Goal: Task Accomplishment & Management: Manage account settings

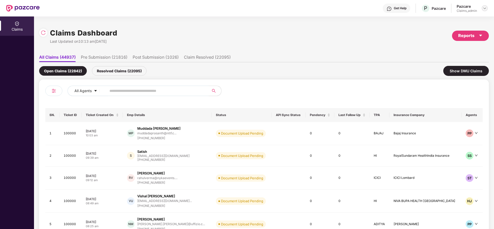
click at [484, 8] on img at bounding box center [485, 8] width 4 height 4
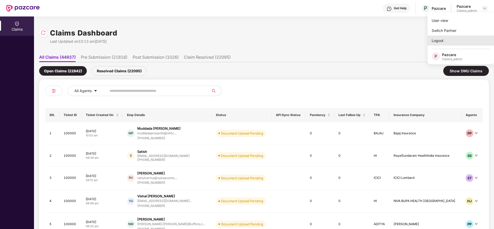
click at [458, 45] on div "Logout" at bounding box center [461, 41] width 67 height 10
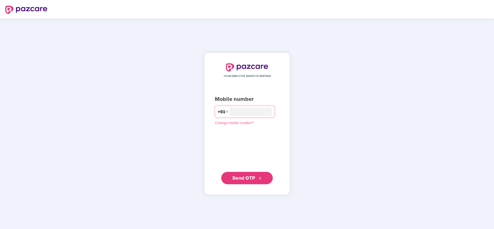
type input "**********"
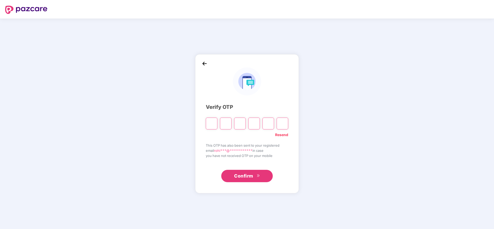
type input "*"
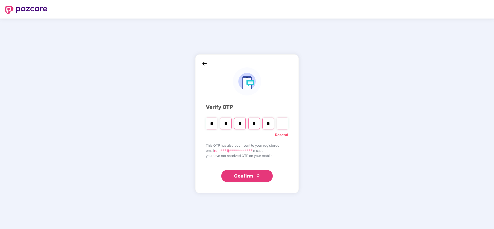
type input "*"
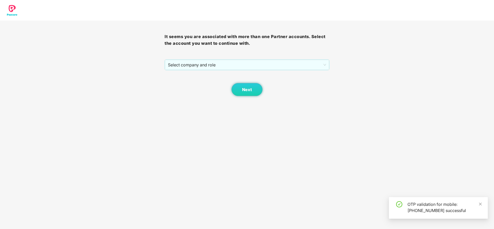
click at [236, 59] on div "It seems you are associated with more than one Partner accounts. Select the acc…" at bounding box center [247, 59] width 165 height 76
click at [235, 66] on span "Select company and role" at bounding box center [247, 65] width 158 height 10
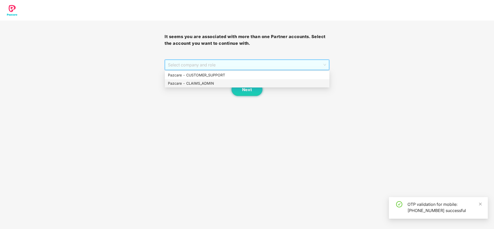
click at [192, 82] on div "Pazcare - CLAIMS_ADMIN" at bounding box center [247, 84] width 159 height 6
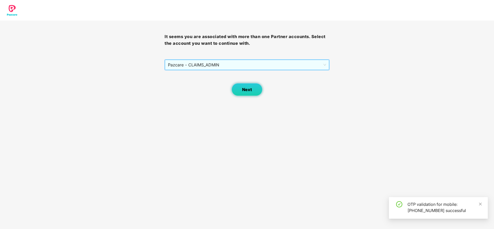
click at [243, 86] on button "Next" at bounding box center [247, 89] width 31 height 13
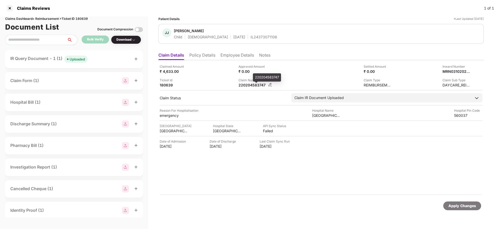
click at [248, 87] on div "220204583747" at bounding box center [253, 85] width 28 height 5
copy div
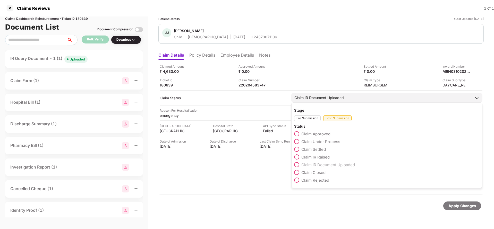
click at [313, 143] on span "Claim Under Process" at bounding box center [321, 141] width 39 height 5
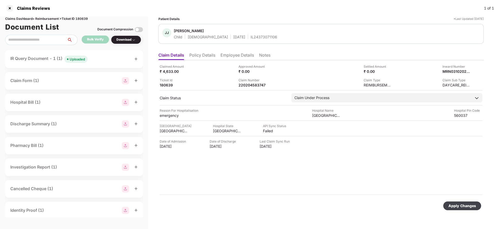
click at [458, 208] on div "Apply Changes" at bounding box center [463, 206] width 28 height 6
click at [247, 85] on div "220204583747" at bounding box center [253, 85] width 28 height 5
copy div "220204583747"
click at [241, 32] on span "Jethwik Jain" at bounding box center [225, 31] width 103 height 6
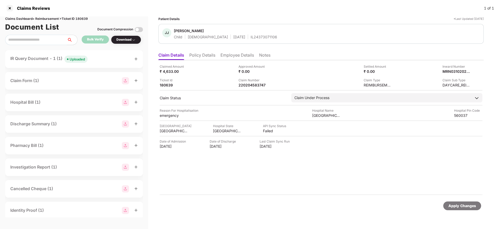
click at [242, 42] on div "JJ Jethwik Jain Child Male 17 Jan 2018 IL24373071106" at bounding box center [322, 34] width 326 height 20
click at [251, 36] on div "IL24373071106" at bounding box center [264, 37] width 27 height 5
copy div "IL24373071106"
click at [450, 72] on div "MRN03102025000661031" at bounding box center [451, 71] width 28 height 5
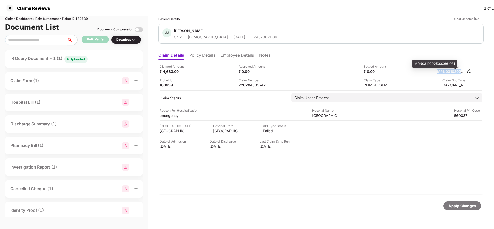
click at [450, 72] on div "MRN03102025000661031" at bounding box center [451, 71] width 28 height 5
copy div
click at [252, 86] on div "220204583747" at bounding box center [253, 85] width 28 height 5
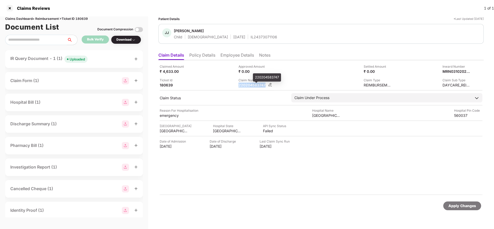
copy div "220204583747"
click at [461, 204] on div "Apply Changes" at bounding box center [463, 206] width 28 height 6
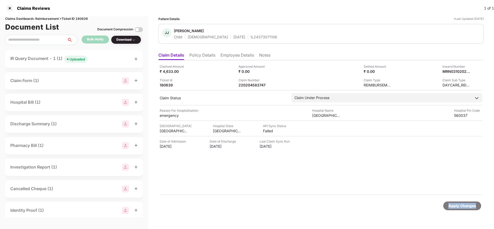
click at [461, 204] on div "Apply Changes" at bounding box center [463, 206] width 28 height 6
click at [86, 15] on div "Claims Reviews 1 of 1" at bounding box center [247, 8] width 494 height 16
click at [82, 19] on div "Claims Dashboard > Reimbursement > Ticket ID 180639" at bounding box center [74, 18] width 138 height 5
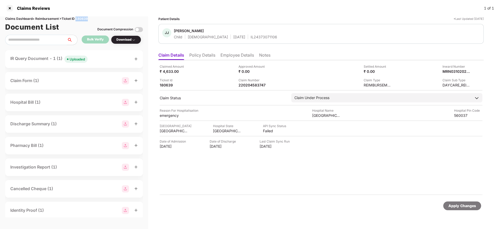
copy div "180639"
click at [467, 210] on div "Apply Changes" at bounding box center [463, 206] width 38 height 9
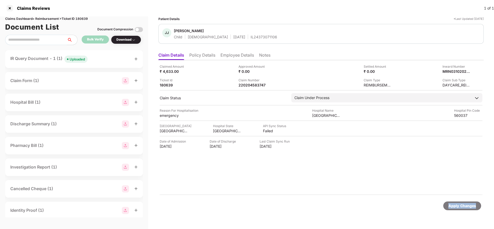
click at [467, 210] on div "Apply Changes" at bounding box center [463, 206] width 38 height 9
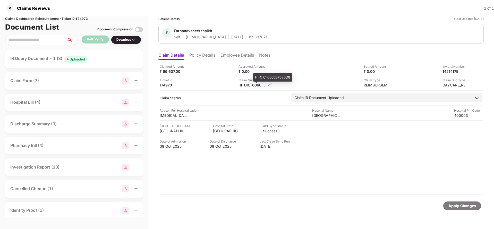
click at [247, 83] on div "HI-OIC-006637686(0)" at bounding box center [253, 85] width 28 height 5
copy div
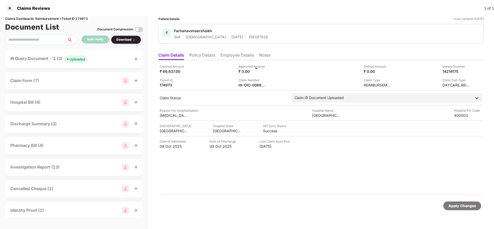
click at [242, 40] on div "F Farhanavsheershaikh Self Female 09 Jan 1986 15939782E" at bounding box center [322, 34] width 326 height 20
copy div "15939782E"
click at [456, 208] on div "Apply Changes" at bounding box center [463, 206] width 28 height 6
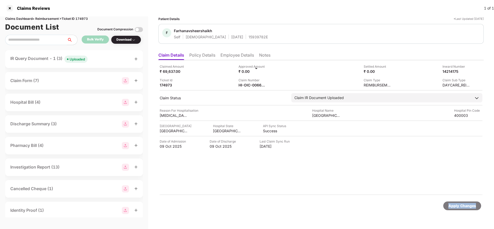
click at [456, 208] on div "Apply Changes" at bounding box center [463, 206] width 28 height 6
click at [82, 19] on div "Claims Dashboard > Reimbursement > Ticket ID 174973" at bounding box center [74, 18] width 138 height 5
copy div "174973"
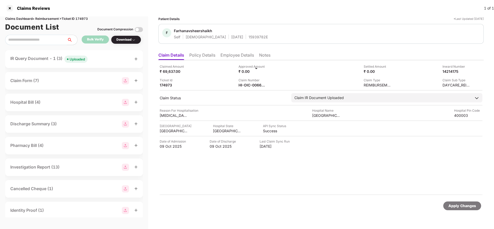
click at [466, 204] on div "Apply Changes" at bounding box center [463, 206] width 28 height 6
click at [463, 207] on div "Apply Changes" at bounding box center [463, 206] width 28 height 6
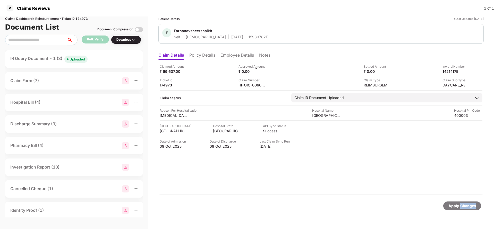
click at [463, 207] on div "Apply Changes" at bounding box center [463, 206] width 28 height 6
click at [458, 203] on div "Apply Changes" at bounding box center [463, 206] width 38 height 9
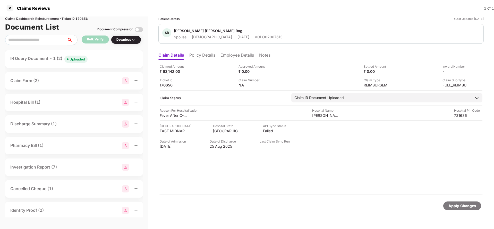
click at [458, 204] on div "Apply Changes" at bounding box center [463, 206] width 28 height 6
click at [83, 15] on div "Claims Reviews 1 of 1" at bounding box center [247, 8] width 494 height 16
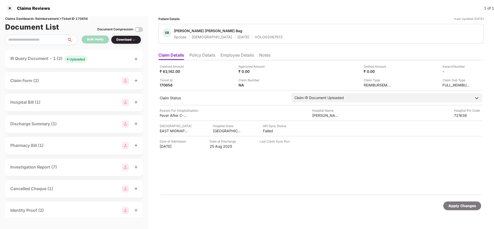
click at [85, 17] on div "Claims Dashboard > Reimbursement > Ticket ID 170656" at bounding box center [74, 18] width 138 height 5
copy div "170656"
click at [465, 206] on div "Apply Changes" at bounding box center [463, 206] width 28 height 6
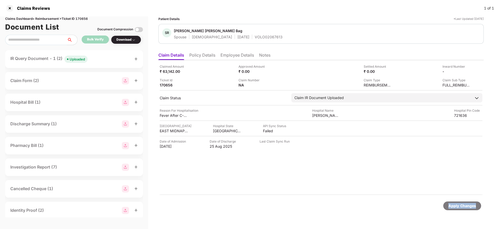
click at [465, 206] on div "Apply Changes" at bounding box center [463, 206] width 28 height 6
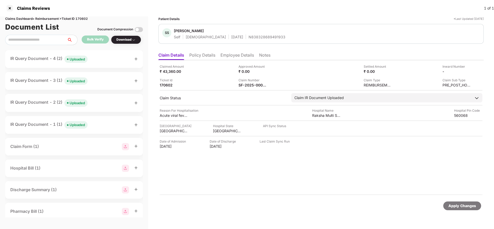
click at [454, 204] on div "Apply Changes" at bounding box center [463, 206] width 28 height 6
click at [82, 19] on div "Claims Dashboard > Reimbursement > Ticket ID 170602" at bounding box center [74, 18] width 138 height 5
copy div "170602"
click at [199, 55] on li "Policy Details" at bounding box center [202, 56] width 26 height 7
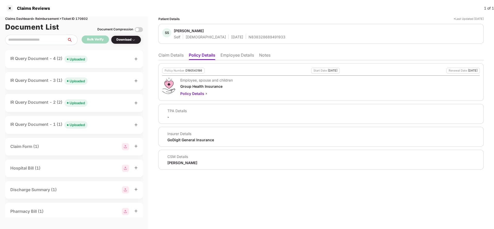
click at [233, 58] on li "Employee Details" at bounding box center [238, 56] width 34 height 7
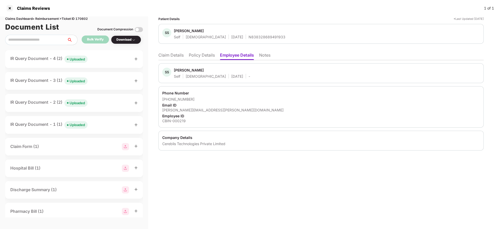
click at [173, 54] on li "Claim Details" at bounding box center [171, 56] width 25 height 7
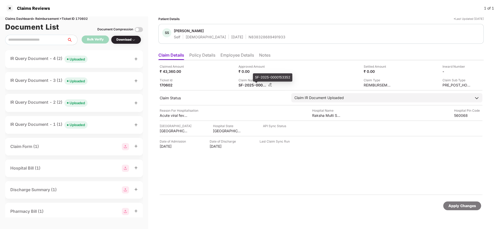
click at [248, 85] on div "SF-2025-0000153352" at bounding box center [253, 85] width 28 height 5
copy div
click at [201, 53] on li "Policy Details" at bounding box center [202, 56] width 26 height 7
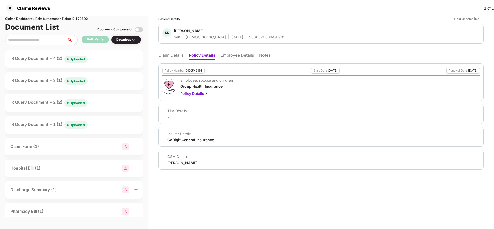
click at [196, 71] on div "D190543186" at bounding box center [194, 70] width 17 height 3
copy div "D190543186"
click at [169, 55] on li "Claim Details" at bounding box center [171, 56] width 25 height 7
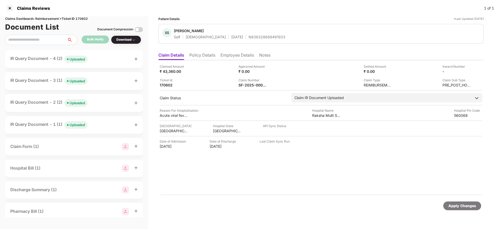
click at [462, 205] on div "Apply Changes" at bounding box center [463, 206] width 28 height 6
click at [84, 20] on div "Claims Dashboard > Reimbursement > Ticket ID 170602" at bounding box center [74, 18] width 138 height 5
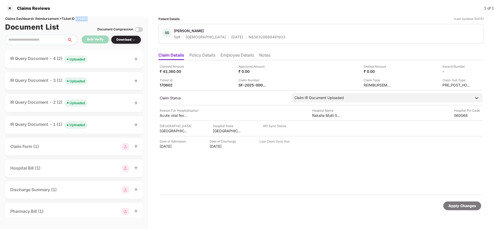
click at [84, 20] on div "Claims Dashboard > Reimbursement > Ticket ID 170602" at bounding box center [74, 18] width 138 height 5
copy div "170602"
click at [451, 206] on div "Apply Changes" at bounding box center [463, 206] width 28 height 6
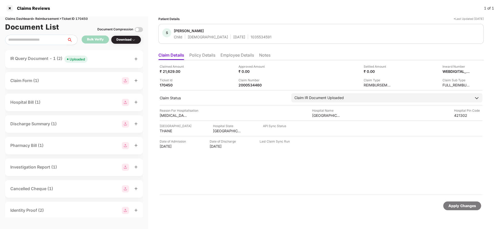
click at [195, 52] on ul "Claim Details Policy Details Employee Details Notes" at bounding box center [322, 55] width 326 height 10
click at [192, 56] on li "Policy Details" at bounding box center [202, 56] width 26 height 7
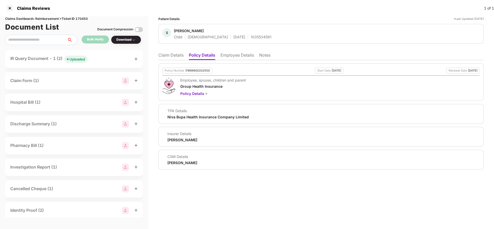
click at [173, 56] on li "Claim Details" at bounding box center [171, 56] width 25 height 7
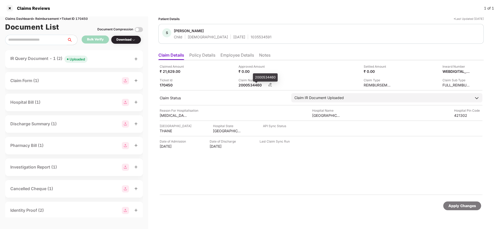
click at [247, 85] on div "2000534460" at bounding box center [253, 85] width 28 height 5
copy div "2000534460"
click at [240, 32] on span "[PERSON_NAME]" at bounding box center [223, 31] width 98 height 6
click at [242, 34] on span "[PERSON_NAME]" at bounding box center [223, 31] width 98 height 6
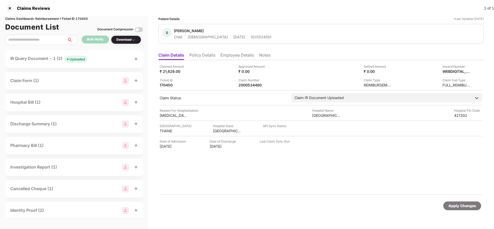
click at [242, 34] on span "[PERSON_NAME]" at bounding box center [223, 31] width 98 height 6
click at [251, 38] on div "1035534591" at bounding box center [261, 37] width 21 height 5
copy div "1035534591"
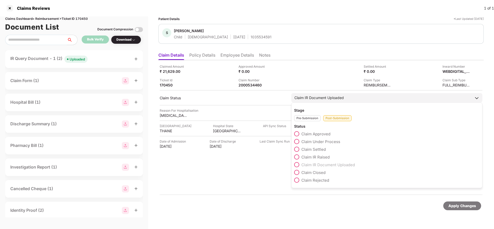
click at [312, 135] on span "Claim Approved" at bounding box center [316, 134] width 29 height 5
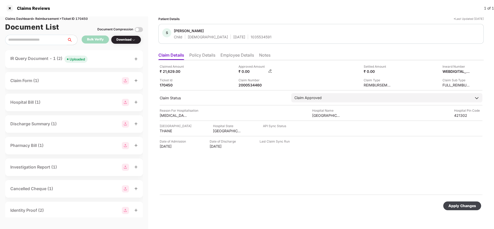
click at [270, 71] on img at bounding box center [270, 71] width 4 height 4
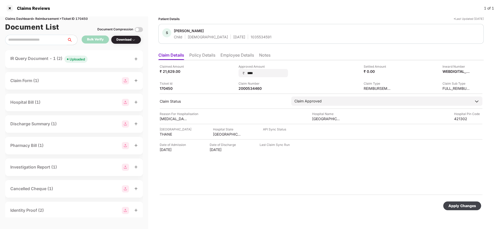
type input "*****"
click at [463, 202] on div "Apply Changes" at bounding box center [463, 206] width 38 height 9
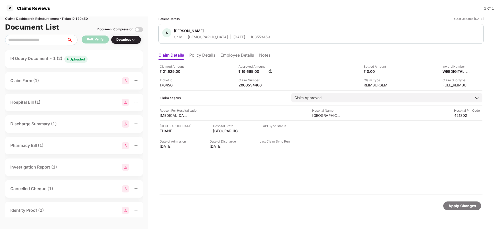
click at [271, 71] on img at bounding box center [270, 71] width 4 height 4
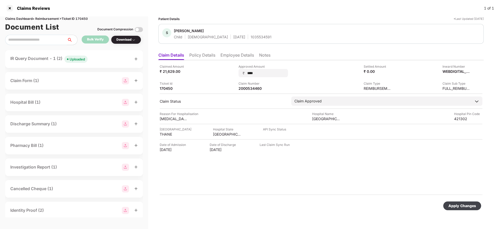
type input "*****"
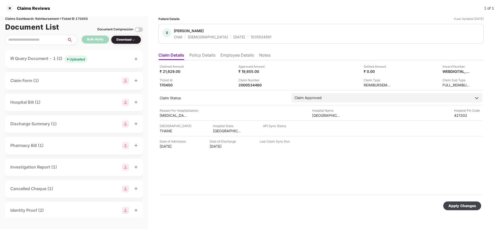
click at [472, 206] on div "Apply Changes" at bounding box center [463, 206] width 28 height 6
click at [462, 208] on div "Apply Changes" at bounding box center [463, 206] width 28 height 6
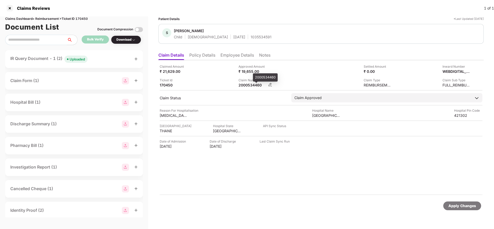
click at [246, 83] on div "2000534460" at bounding box center [253, 85] width 28 height 5
copy div "2000534460"
click at [456, 204] on div "Apply Changes" at bounding box center [463, 206] width 28 height 6
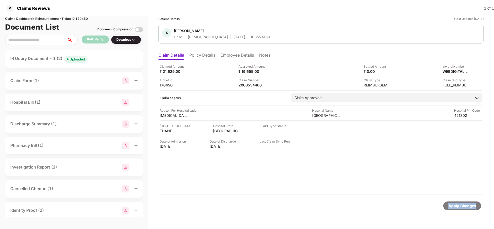
click at [456, 204] on div "Apply Changes" at bounding box center [463, 206] width 28 height 6
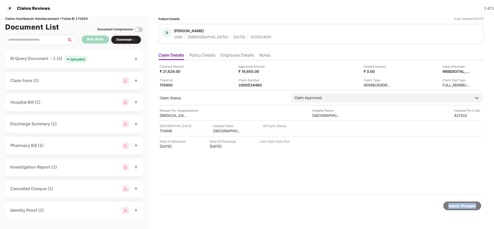
click at [456, 204] on div "Apply Changes" at bounding box center [463, 206] width 28 height 6
click at [82, 18] on div "Claims Dashboard > Reimbursement > Ticket ID 170450" at bounding box center [74, 18] width 138 height 5
copy div "170450"
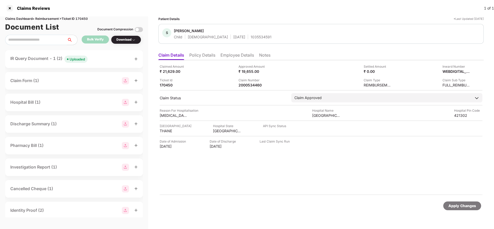
click at [456, 206] on div "Apply Changes" at bounding box center [463, 206] width 28 height 6
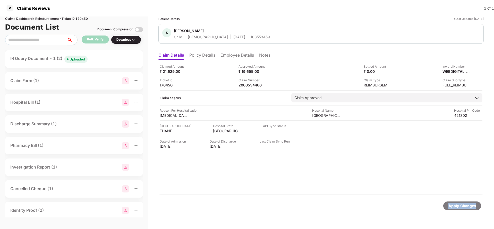
click at [456, 206] on div "Apply Changes" at bounding box center [463, 206] width 28 height 6
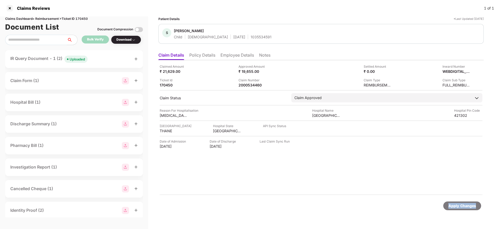
click at [456, 206] on div "Apply Changes" at bounding box center [463, 206] width 28 height 6
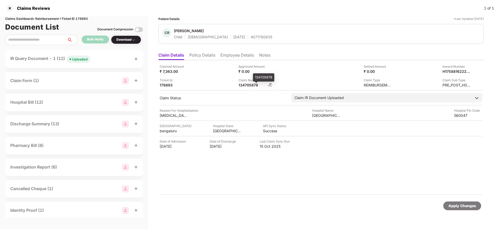
click at [247, 86] on div "134705878" at bounding box center [253, 85] width 28 height 5
copy div "134705878"
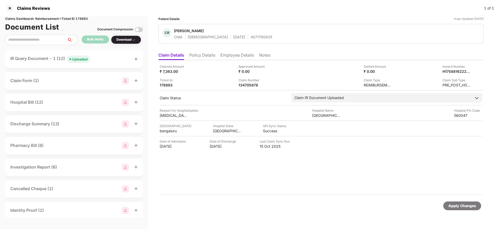
click at [239, 33] on span "[PERSON_NAME]" at bounding box center [223, 31] width 98 height 6
click at [251, 37] on div "4071780835" at bounding box center [262, 37] width 22 height 5
copy div "4071780835"
click at [463, 209] on div "Apply Changes" at bounding box center [463, 206] width 38 height 9
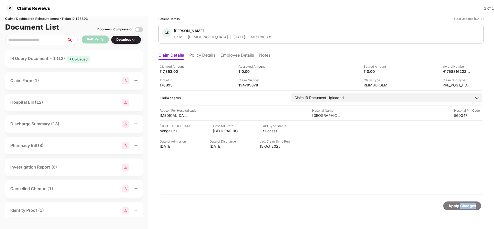
click at [463, 209] on div "Apply Changes" at bounding box center [463, 206] width 38 height 9
click at [86, 18] on div "Claims Dashboard > Reimbursement > Ticket ID 178893" at bounding box center [74, 18] width 138 height 5
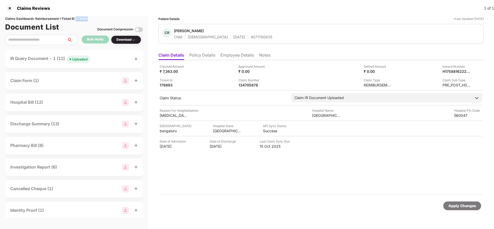
copy div "178893"
click at [463, 208] on div "Apply Changes" at bounding box center [463, 206] width 28 height 6
click at [463, 207] on div "Apply Changes" at bounding box center [463, 206] width 28 height 6
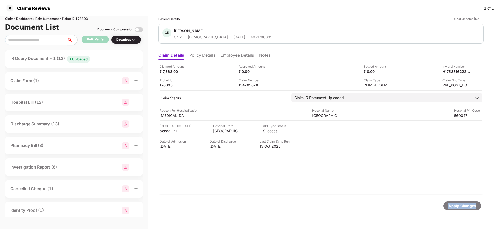
click at [463, 207] on div "Apply Changes" at bounding box center [463, 206] width 28 height 6
click at [463, 208] on div "Apply Changes" at bounding box center [463, 206] width 28 height 6
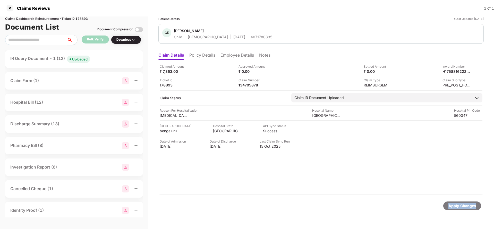
click at [463, 208] on div "Apply Changes" at bounding box center [463, 206] width 28 height 6
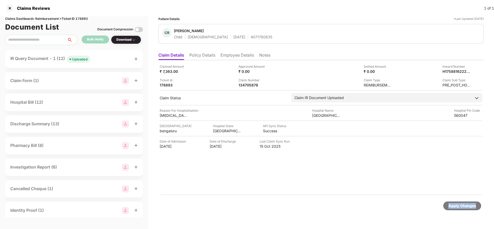
click at [463, 208] on div "Apply Changes" at bounding box center [463, 206] width 28 height 6
click at [453, 208] on div "Apply Changes" at bounding box center [463, 206] width 28 height 6
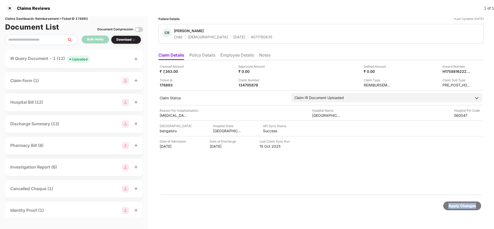
click at [453, 208] on div "Apply Changes" at bounding box center [463, 206] width 28 height 6
click at [207, 54] on li "Policy Details" at bounding box center [202, 56] width 26 height 7
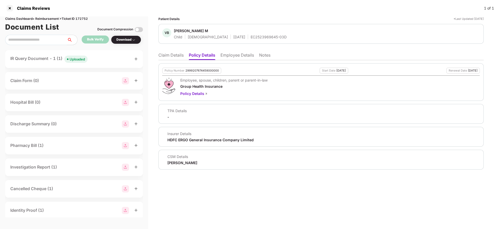
click at [176, 53] on li "Claim Details" at bounding box center [171, 56] width 25 height 7
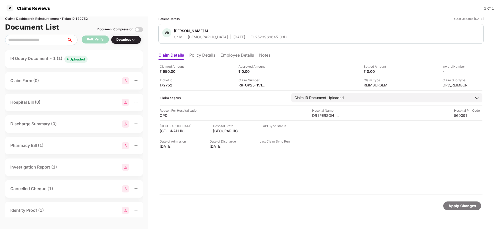
click at [461, 204] on div "Apply Changes" at bounding box center [463, 206] width 28 height 6
click at [82, 18] on div "Claims Dashboard > Reimbursement > Ticket ID 172752" at bounding box center [74, 18] width 138 height 5
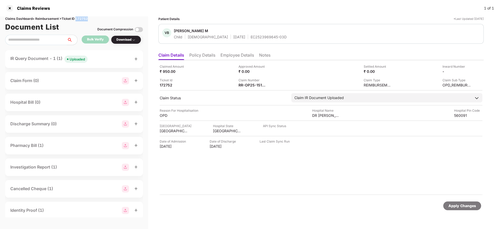
click at [82, 18] on div "Claims Dashboard > Reimbursement > Ticket ID 172752" at bounding box center [74, 18] width 138 height 5
copy div "172752"
click at [460, 203] on div "Apply Changes" at bounding box center [463, 206] width 28 height 6
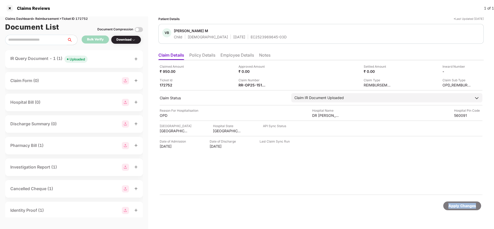
click at [460, 203] on div "Apply Changes" at bounding box center [463, 206] width 28 height 6
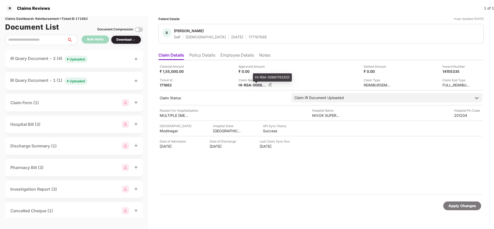
click at [249, 86] on div "HI-RSA-006617433(0)" at bounding box center [253, 85] width 28 height 5
copy div
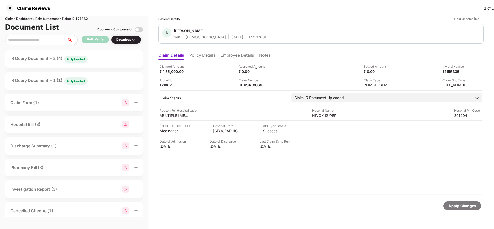
click at [249, 37] on div "17719768E" at bounding box center [258, 37] width 18 height 5
copy div "17719768E"
click at [460, 208] on div "Apply Changes" at bounding box center [463, 206] width 28 height 6
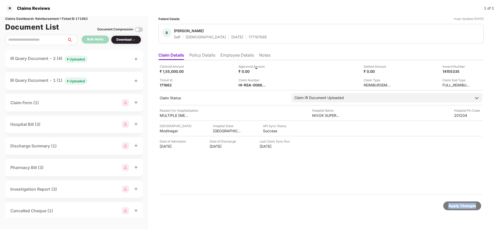
click at [460, 208] on div "Apply Changes" at bounding box center [463, 206] width 28 height 6
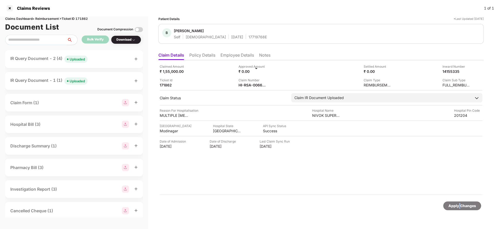
click at [460, 208] on div "Apply Changes" at bounding box center [463, 206] width 28 height 6
click at [84, 19] on div "Claims Dashboard > Reimbursement > Ticket ID 171862" at bounding box center [74, 18] width 138 height 5
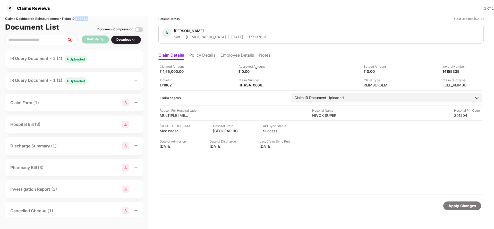
copy div "171862"
click at [455, 203] on div "Apply Changes" at bounding box center [463, 206] width 28 height 6
click at [456, 203] on div "Apply Changes" at bounding box center [463, 206] width 28 height 6
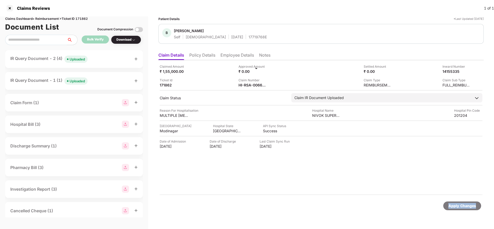
click at [456, 203] on div "Apply Changes" at bounding box center [463, 206] width 28 height 6
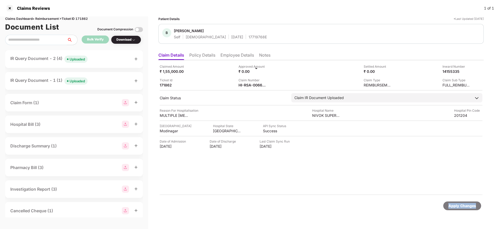
click at [456, 203] on div "Apply Changes" at bounding box center [463, 206] width 28 height 6
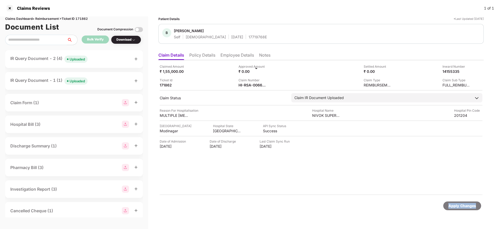
click at [456, 203] on div "Apply Changes" at bounding box center [463, 206] width 28 height 6
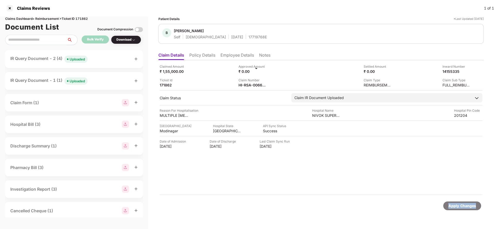
click at [468, 204] on div "Apply Changes" at bounding box center [463, 206] width 28 height 6
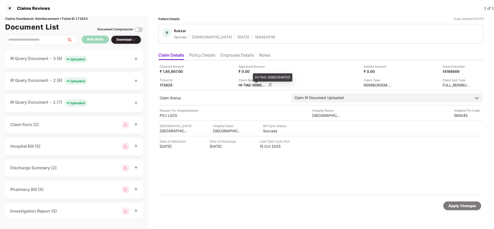
click at [253, 87] on div "HI-TAG-006626461(0)" at bounding box center [253, 85] width 28 height 5
copy div
click at [464, 208] on div "Apply Changes" at bounding box center [463, 206] width 28 height 6
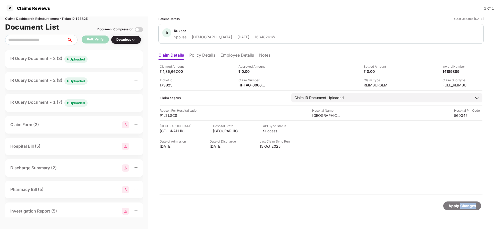
click at [464, 208] on div "Apply Changes" at bounding box center [463, 206] width 28 height 6
click at [88, 17] on div "Claims Dashboard > Reimbursement > Ticket ID 173825" at bounding box center [74, 18] width 138 height 5
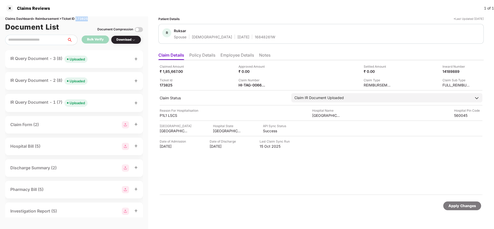
copy div "173825"
click at [472, 212] on div "Apply Changes" at bounding box center [322, 206] width 326 height 22
click at [468, 204] on div "Apply Changes" at bounding box center [463, 206] width 28 height 6
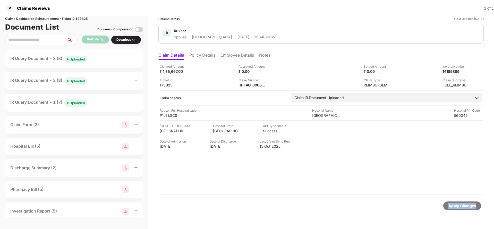
click at [468, 204] on div "Apply Changes" at bounding box center [463, 206] width 28 height 6
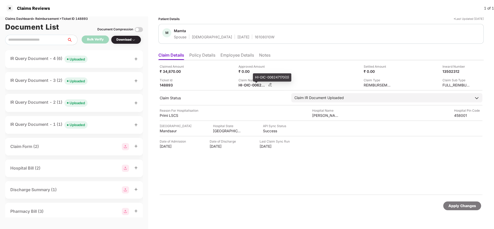
click at [254, 84] on div "HI-OIC-006247170(0)" at bounding box center [253, 85] width 28 height 5
copy div
click at [79, 19] on div "Claims Dashboard > Reimbursement > Ticket ID 148893" at bounding box center [74, 18] width 138 height 5
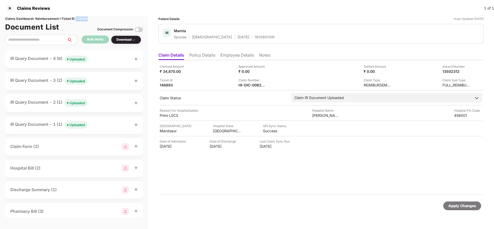
click at [79, 19] on div "Claims Dashboard > Reimbursement > Ticket ID 148893" at bounding box center [74, 18] width 138 height 5
copy div "148893"
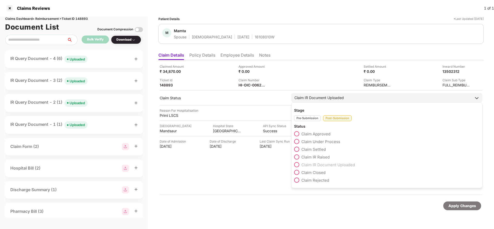
click at [312, 139] on label "Claim Under Process" at bounding box center [317, 141] width 46 height 5
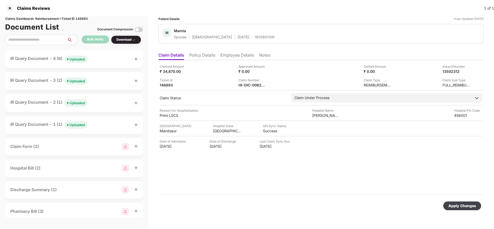
click at [464, 202] on div "Apply Changes" at bounding box center [463, 206] width 38 height 9
click at [436, 71] on div "Inward Number 13502312" at bounding box center [433, 69] width 75 height 10
click at [458, 71] on div "13502312" at bounding box center [451, 71] width 28 height 5
click at [451, 71] on div "13502312" at bounding box center [451, 71] width 28 height 5
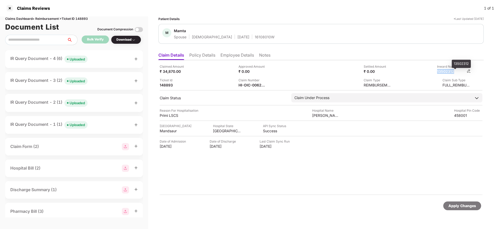
click at [451, 71] on div "13502312" at bounding box center [451, 71] width 28 height 5
copy div "13502312"
click at [252, 79] on div "Claim Number" at bounding box center [253, 80] width 28 height 5
click at [251, 87] on div "HI-OIC-006247170(0)" at bounding box center [253, 85] width 28 height 5
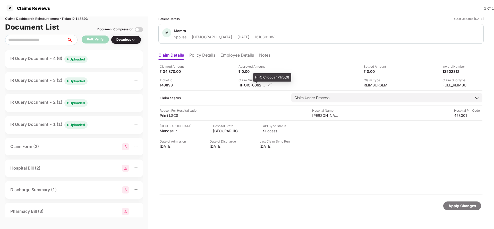
click at [251, 87] on div "HI-OIC-006247170(0)" at bounding box center [253, 85] width 28 height 5
copy div
click at [465, 204] on div "Apply Changes" at bounding box center [463, 206] width 28 height 6
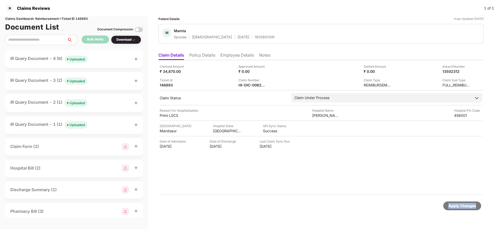
click at [465, 204] on div "Apply Changes" at bounding box center [463, 206] width 28 height 6
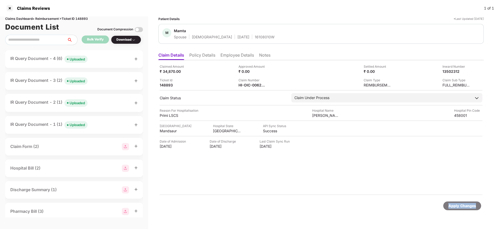
click at [465, 204] on div "Apply Changes" at bounding box center [463, 206] width 28 height 6
click at [83, 18] on div "Claims Dashboard > Reimbursement > Ticket ID 148893" at bounding box center [74, 18] width 138 height 5
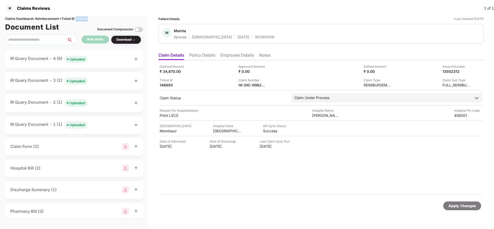
copy div "148893"
click at [471, 207] on div "Apply Changes" at bounding box center [463, 206] width 28 height 6
click at [471, 206] on div "Apply Changes" at bounding box center [463, 206] width 28 height 6
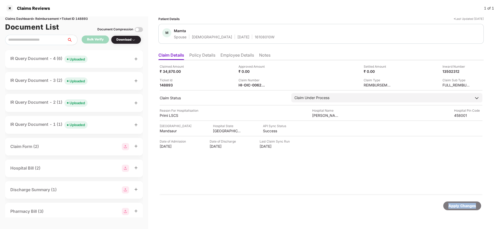
click at [471, 206] on div "Apply Changes" at bounding box center [463, 206] width 28 height 6
click at [471, 202] on div "Apply Changes" at bounding box center [463, 206] width 38 height 9
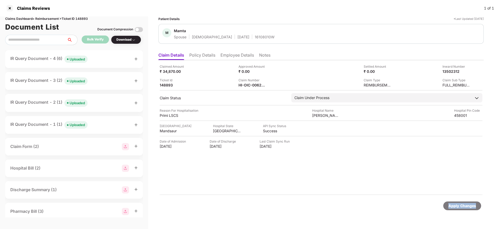
click at [471, 202] on div "Apply Changes" at bounding box center [463, 206] width 38 height 9
click at [450, 203] on div "Apply Changes" at bounding box center [463, 206] width 28 height 6
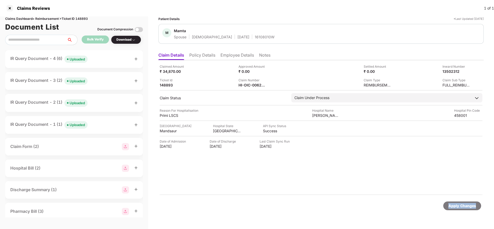
click at [450, 203] on div "Apply Changes" at bounding box center [463, 206] width 28 height 6
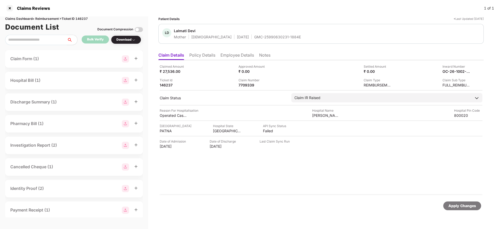
click at [455, 207] on div "Apply Changes" at bounding box center [463, 206] width 28 height 6
click at [79, 16] on div "Claims Dashboard > Reimbursement > Ticket ID 146237" at bounding box center [74, 18] width 138 height 5
copy div "146237"
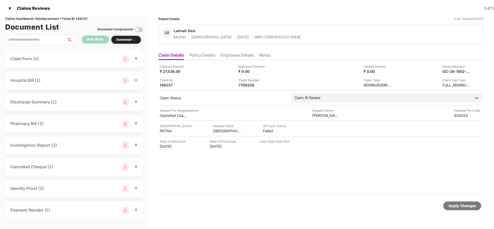
click at [459, 208] on div "Apply Changes" at bounding box center [463, 206] width 28 height 6
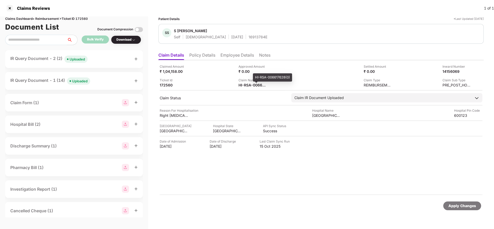
click at [247, 89] on div "Claimed Amount ₹ 1,04,158.00 Approved Amount ₹ 0.00 Settled Amount ₹ 0.00 Inwar…" at bounding box center [322, 127] width 326 height 135
click at [250, 86] on div "HI-RSA-006617628(0)" at bounding box center [253, 85] width 28 height 5
copy div
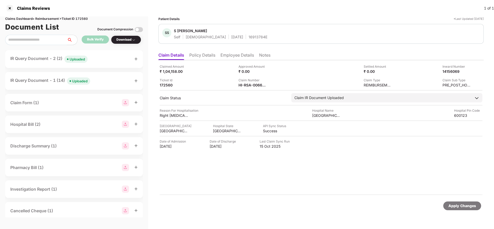
copy div
click at [249, 39] on div "16913784E" at bounding box center [258, 37] width 19 height 5
copy div "16913784E"
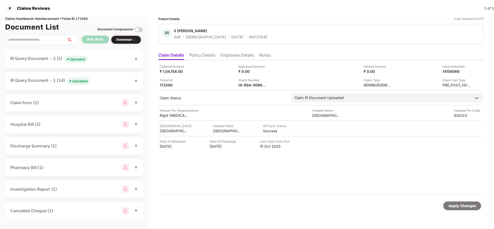
click at [244, 55] on li "Employee Details" at bounding box center [238, 56] width 34 height 7
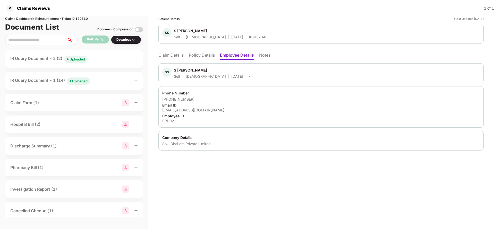
drag, startPoint x: 161, startPoint y: 55, endPoint x: 171, endPoint y: 57, distance: 10.2
click at [161, 55] on li "Claim Details" at bounding box center [171, 56] width 25 height 7
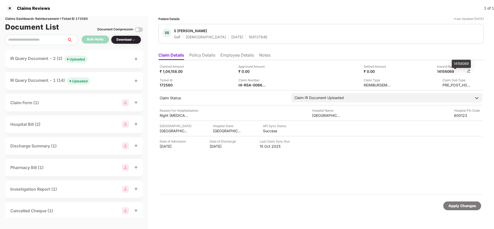
click at [450, 72] on div "14156069" at bounding box center [451, 71] width 28 height 5
copy div "14156069"
click at [253, 86] on div "HI-RSA-006617628(0)" at bounding box center [253, 85] width 28 height 5
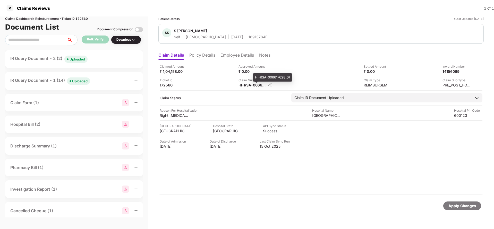
click at [253, 86] on div "HI-RSA-006617628(0)" at bounding box center [253, 85] width 28 height 5
copy div
click at [461, 206] on div "Apply Changes" at bounding box center [463, 206] width 28 height 6
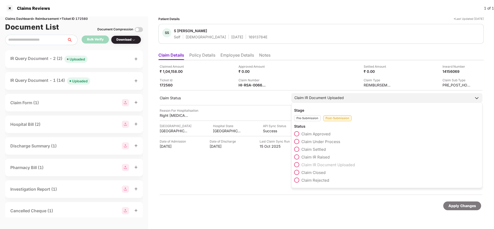
click at [310, 143] on span "Claim Under Process" at bounding box center [321, 141] width 39 height 5
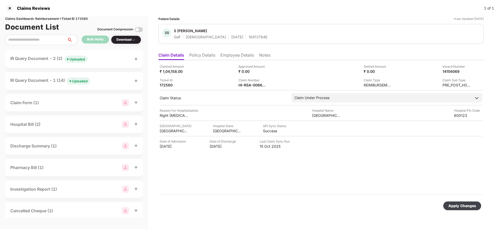
click at [465, 205] on div "Apply Changes" at bounding box center [463, 206] width 28 height 6
click at [468, 209] on div "Apply Changes" at bounding box center [463, 206] width 28 height 6
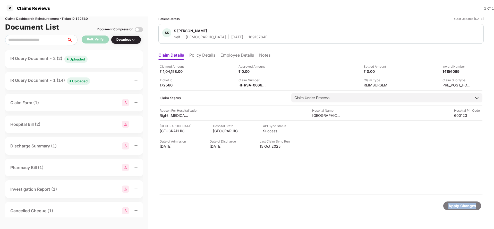
click at [468, 209] on div "Apply Changes" at bounding box center [463, 206] width 28 height 6
click at [82, 20] on div "Claims Dashboard > Reimbursement > Ticket ID 172560" at bounding box center [74, 18] width 138 height 5
copy div "172560"
click at [463, 209] on div "Apply Changes" at bounding box center [463, 206] width 28 height 6
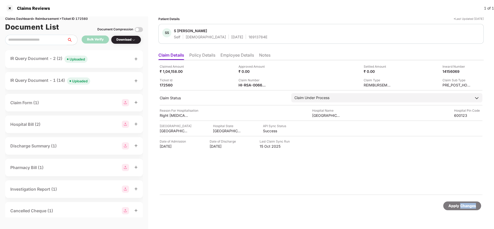
click at [463, 209] on div "Apply Changes" at bounding box center [463, 206] width 28 height 6
click at [464, 208] on div "Apply Changes" at bounding box center [463, 206] width 28 height 6
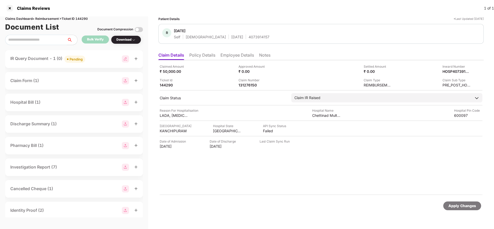
click at [212, 53] on li "Policy Details" at bounding box center [202, 56] width 26 height 7
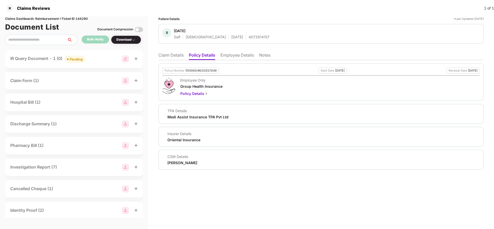
click at [177, 56] on li "Claim Details" at bounding box center [171, 56] width 25 height 7
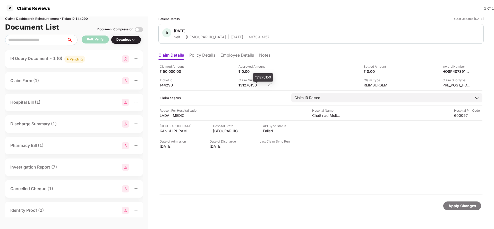
click at [248, 84] on div "131276150" at bounding box center [253, 85] width 28 height 5
copy div "131276150"
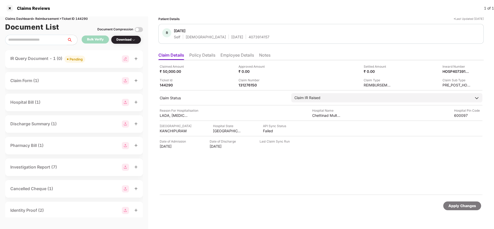
click at [72, 56] on span "Pending" at bounding box center [74, 59] width 21 height 7
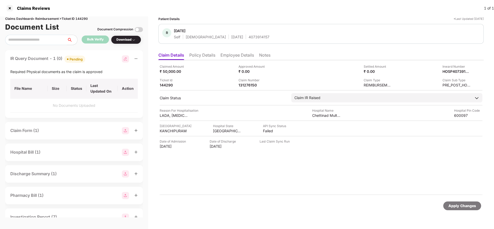
click at [42, 72] on div "Required Physical documents as the claim is approved" at bounding box center [74, 72] width 128 height 6
copy div "Required Physical documents as the claim is approved"
click at [467, 206] on div "Apply Changes" at bounding box center [463, 206] width 28 height 6
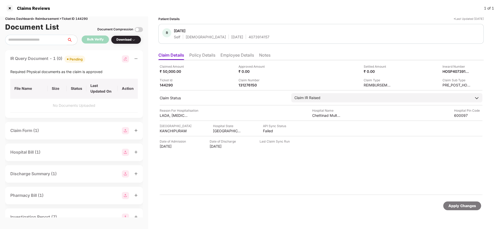
click at [467, 206] on div "Apply Changes" at bounding box center [463, 206] width 28 height 6
click at [86, 18] on div "Claims Dashboard > Reimbursement > Ticket ID 144290" at bounding box center [74, 18] width 138 height 5
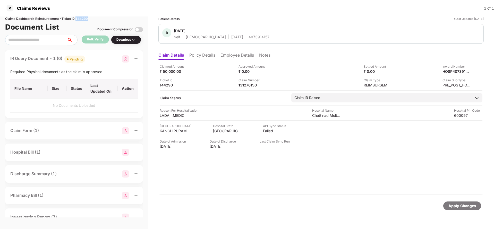
copy div "144290"
click at [458, 206] on div "Apply Changes" at bounding box center [463, 206] width 28 height 6
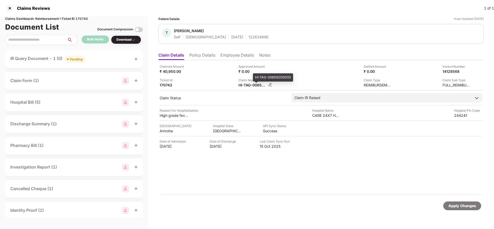
click at [244, 85] on div "HI-TAG-006592500(0)" at bounding box center [253, 85] width 28 height 5
copy div
click at [458, 205] on div "Apply Changes" at bounding box center [463, 206] width 28 height 6
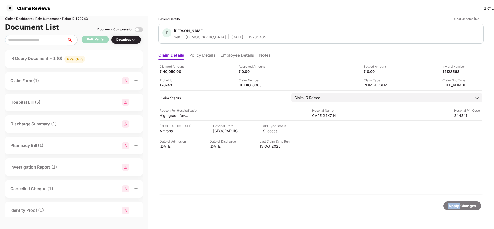
click at [459, 205] on div "Apply Changes" at bounding box center [463, 206] width 28 height 6
click at [80, 18] on div "Claims Dashboard > Reimbursement > Ticket ID 170743" at bounding box center [74, 18] width 138 height 5
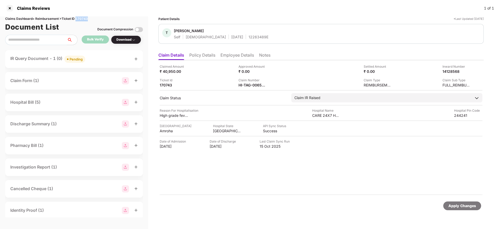
click at [80, 18] on div "Claims Dashboard > Reimbursement > Ticket ID 170743" at bounding box center [74, 18] width 138 height 5
copy div "170743"
click at [466, 203] on div "Apply Changes" at bounding box center [463, 206] width 28 height 6
click at [466, 204] on div "Apply Changes" at bounding box center [463, 206] width 28 height 6
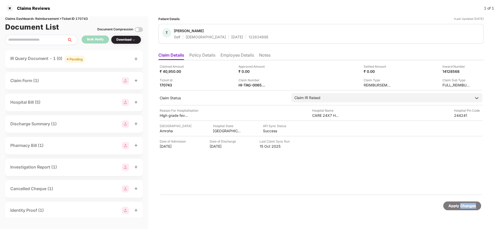
click at [466, 204] on div "Apply Changes" at bounding box center [463, 206] width 28 height 6
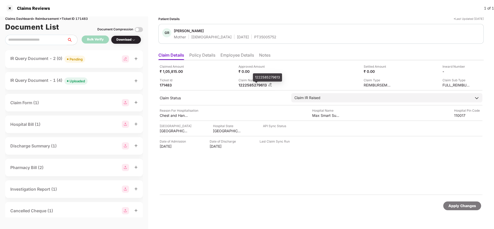
click at [248, 86] on div "1222585279613" at bounding box center [253, 85] width 28 height 5
click at [249, 86] on div "1222585279613" at bounding box center [253, 85] width 28 height 5
copy div "1222585279613"
click at [73, 59] on div "Pending" at bounding box center [76, 59] width 13 height 5
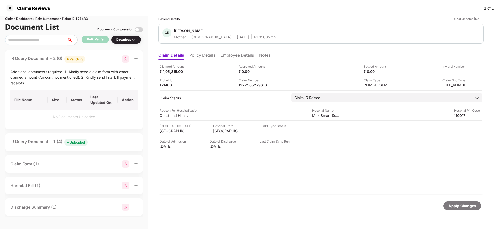
click at [456, 204] on div "Apply Changes" at bounding box center [463, 206] width 28 height 6
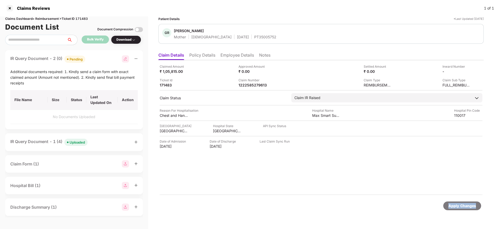
click at [456, 204] on div "Apply Changes" at bounding box center [463, 206] width 28 height 6
click at [87, 20] on div "Claims Dashboard > Reimbursement > Ticket ID 171483" at bounding box center [74, 18] width 138 height 5
copy div "171483"
click at [456, 208] on div "Apply Changes" at bounding box center [463, 206] width 28 height 6
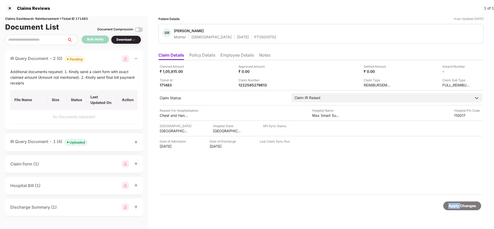
click at [456, 208] on div "Apply Changes" at bounding box center [463, 206] width 28 height 6
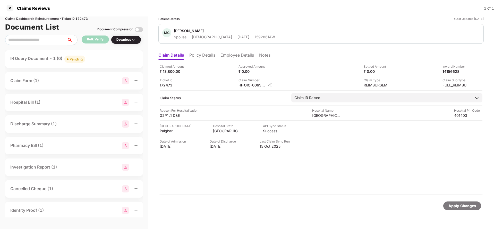
click at [255, 86] on div "HI-OIC-006555222(0)" at bounding box center [253, 85] width 28 height 5
click at [82, 58] on div "Pending" at bounding box center [76, 59] width 13 height 5
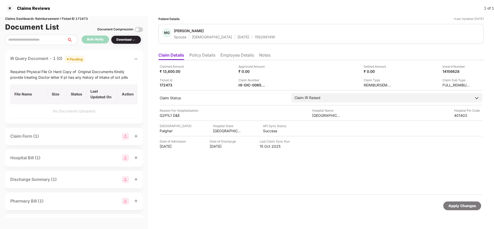
click at [453, 209] on div "Apply Changes" at bounding box center [463, 206] width 38 height 9
click at [82, 20] on div "Claims Dashboard > Reimbursement > Ticket ID 172473" at bounding box center [74, 18] width 138 height 5
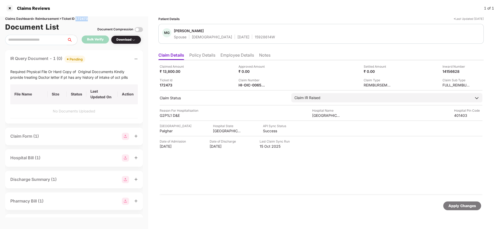
click at [82, 20] on div "Claims Dashboard > Reimbursement > Ticket ID 172473" at bounding box center [74, 18] width 138 height 5
copy div "172473"
click at [469, 206] on div "Apply Changes" at bounding box center [463, 206] width 28 height 6
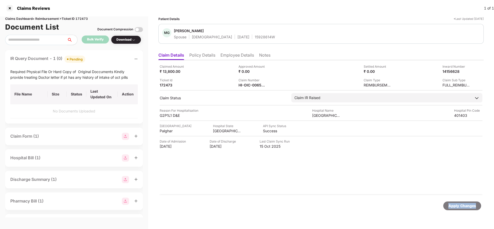
click at [469, 206] on div "Apply Changes" at bounding box center [463, 206] width 28 height 6
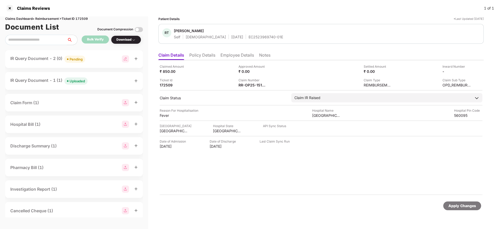
click at [203, 55] on li "Policy Details" at bounding box center [202, 56] width 26 height 7
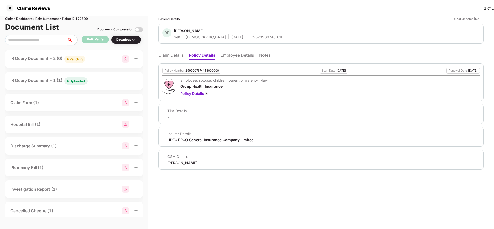
click at [168, 56] on li "Claim Details" at bounding box center [171, 56] width 25 height 7
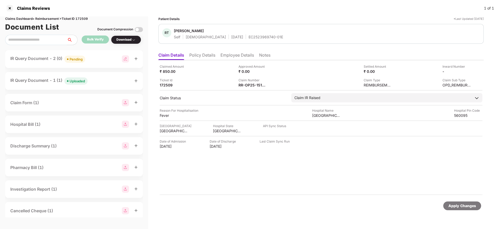
click at [454, 206] on div "Apply Changes" at bounding box center [463, 206] width 28 height 6
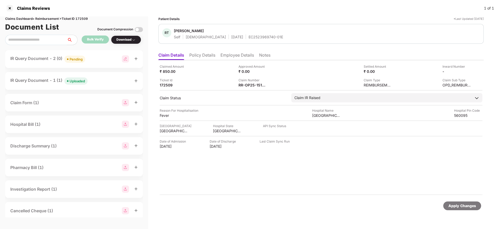
click at [79, 18] on div "Claims Dashboard > Reimbursement > Ticket ID 172509" at bounding box center [74, 18] width 138 height 5
copy div "172509"
click at [459, 206] on div "Apply Changes" at bounding box center [463, 206] width 28 height 6
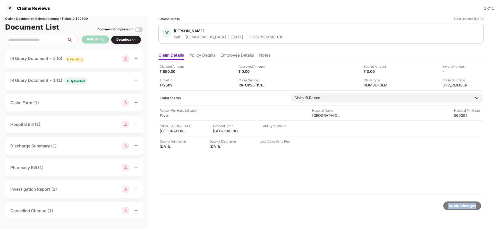
click at [459, 206] on div "Apply Changes" at bounding box center [463, 206] width 28 height 6
click at [252, 87] on div "HI-OIC-006601975(0)" at bounding box center [253, 85] width 28 height 5
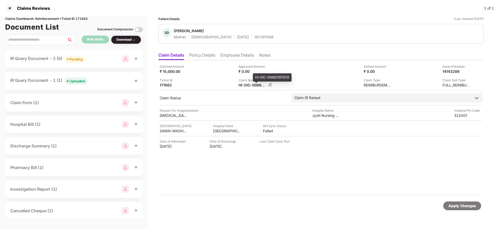
click at [252, 87] on div "HI-OIC-006601975(0)" at bounding box center [253, 85] width 28 height 5
copy div
click at [69, 59] on span at bounding box center [68, 60] width 2 height 2
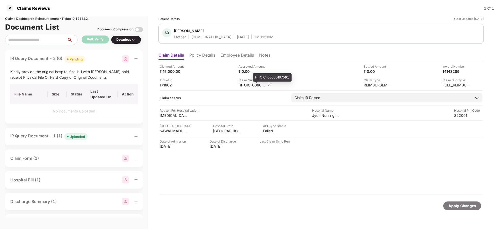
click at [257, 87] on div "HI-OIC-006601975(0)" at bounding box center [253, 85] width 28 height 5
copy div
click at [254, 37] on div "16219510M" at bounding box center [263, 37] width 19 height 5
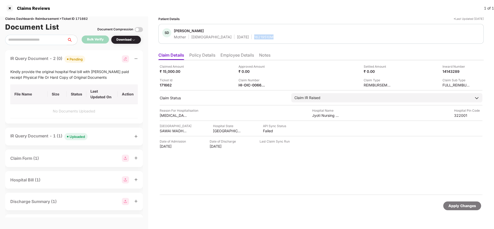
click at [254, 37] on div "16219510M" at bounding box center [263, 37] width 19 height 5
copy div "16219510M"
click at [254, 88] on div "Claimed Amount ₹ 15,000.00 Approved Amount ₹ 0.00 Settled Amount ₹ 0.00 Inward …" at bounding box center [322, 127] width 326 height 135
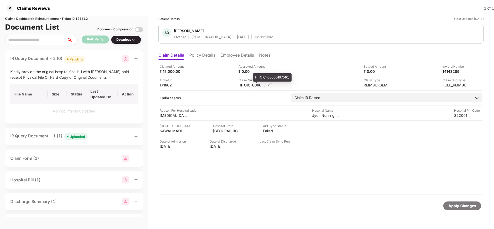
click at [255, 86] on div "HI-OIC-006601975(0)" at bounding box center [253, 85] width 28 height 5
copy div
click at [254, 38] on div "16219510M" at bounding box center [263, 37] width 19 height 5
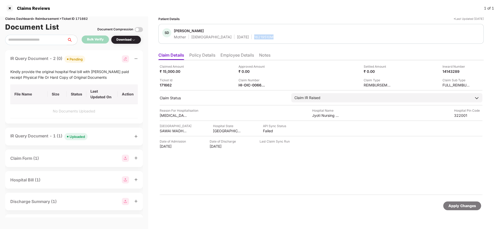
click at [254, 38] on div "16219510M" at bounding box center [263, 37] width 19 height 5
copy div "16219510M"
click at [464, 209] on div "Apply Changes" at bounding box center [463, 206] width 38 height 9
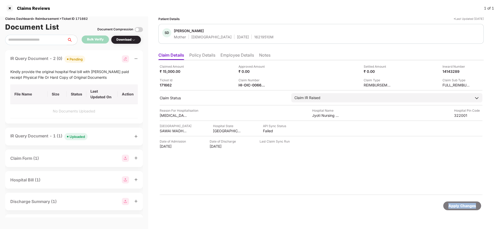
click at [464, 209] on div "Apply Changes" at bounding box center [463, 206] width 38 height 9
click at [83, 17] on div "Claims Dashboard > Reimbursement > Ticket ID 171662" at bounding box center [74, 18] width 138 height 5
copy div "171662"
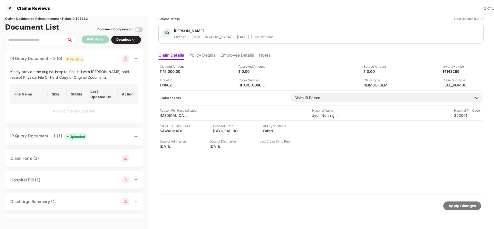
click at [460, 207] on div "Apply Changes" at bounding box center [463, 206] width 28 height 6
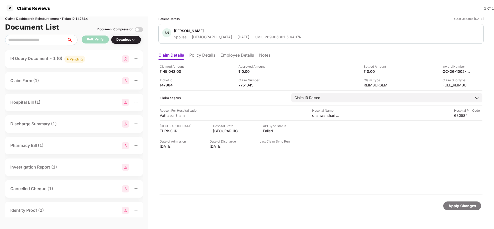
click at [460, 206] on div "Apply Changes" at bounding box center [463, 206] width 28 height 6
click at [87, 21] on div "Claims Dashboard > Reimbursement > Ticket ID 147864" at bounding box center [74, 18] width 138 height 5
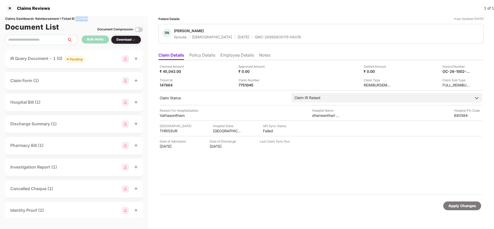
click at [87, 21] on div "Claims Dashboard > Reimbursement > Ticket ID 147864" at bounding box center [74, 18] width 138 height 5
copy div "147864"
click at [465, 208] on div "Apply Changes" at bounding box center [463, 206] width 28 height 6
click at [447, 205] on div "Apply Changes" at bounding box center [463, 206] width 38 height 9
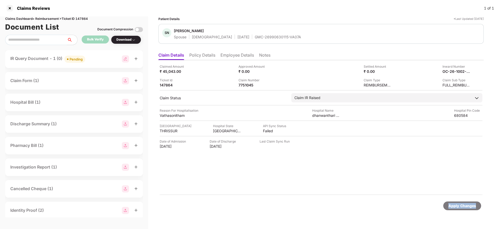
click at [447, 205] on div "Apply Changes" at bounding box center [463, 206] width 38 height 9
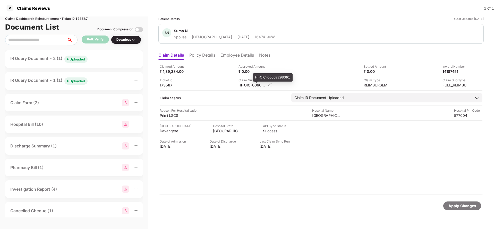
click at [244, 86] on div "HI-OIC-006622983(0)" at bounding box center [253, 85] width 28 height 5
copy div
click at [78, 61] on div "Uploaded" at bounding box center [77, 59] width 15 height 5
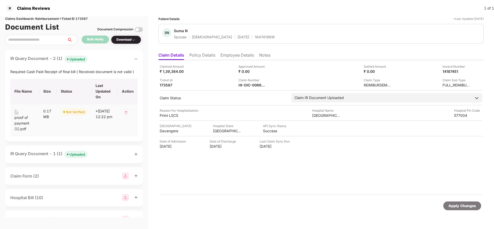
click at [19, 124] on div "proof of payment (1).pdf" at bounding box center [24, 123] width 21 height 17
click at [230, 55] on li "Employee Details" at bounding box center [238, 56] width 34 height 7
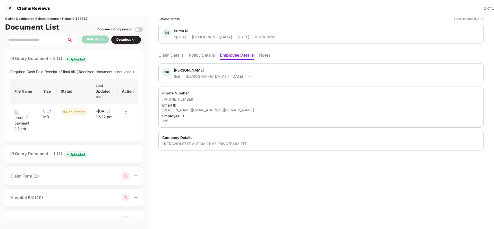
click at [172, 59] on li "Claim Details" at bounding box center [171, 56] width 25 height 7
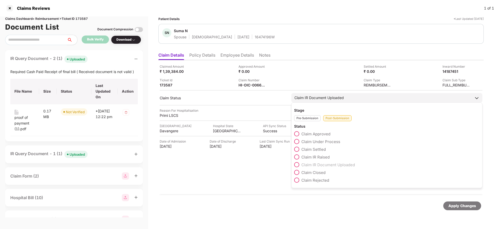
click at [318, 159] on span "Claim IR Raised" at bounding box center [316, 157] width 28 height 5
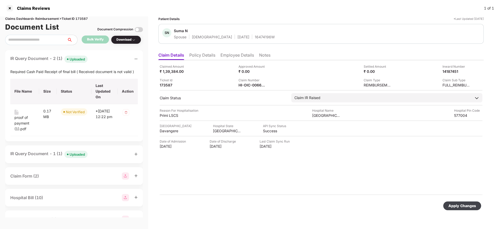
click at [451, 203] on div "Apply Changes" at bounding box center [463, 206] width 28 height 6
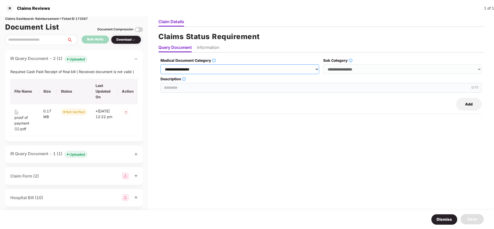
drag, startPoint x: 220, startPoint y: 70, endPoint x: 218, endPoint y: 71, distance: 2.7
click at [220, 70] on select "**********" at bounding box center [240, 69] width 159 height 10
select select "**********"
click at [161, 64] on select "**********" at bounding box center [240, 69] width 159 height 10
click at [366, 70] on select "**********" at bounding box center [403, 69] width 159 height 10
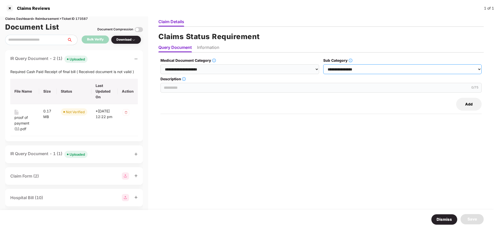
select select "******"
click at [324, 64] on select "**********" at bounding box center [403, 69] width 159 height 10
click at [189, 85] on input "Description" at bounding box center [321, 88] width 321 height 10
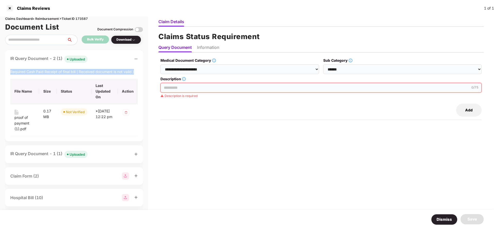
drag, startPoint x: 13, startPoint y: 70, endPoint x: 135, endPoint y: 71, distance: 121.7
click at [135, 71] on div "IR Query Document - 2 (1) Uploaded Required Cash Paid Receipt of final bill ( R…" at bounding box center [74, 95] width 138 height 91
copy div "Required Cash Paid Receipt of final bill ( Received document is not valid )"
click at [210, 91] on input "Description" at bounding box center [321, 88] width 321 height 10
paste input "**********"
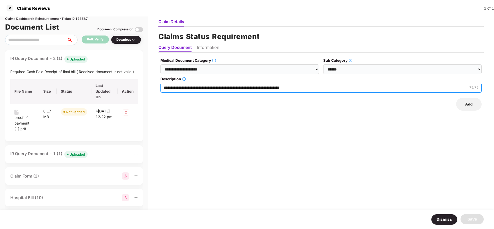
type input "**********"
click at [206, 48] on li "Information" at bounding box center [208, 48] width 22 height 7
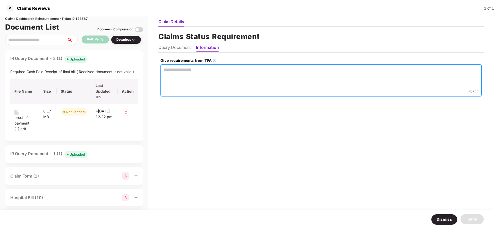
click at [207, 74] on textarea "Give requirements from TPA" at bounding box center [321, 80] width 321 height 32
paste textarea "**********"
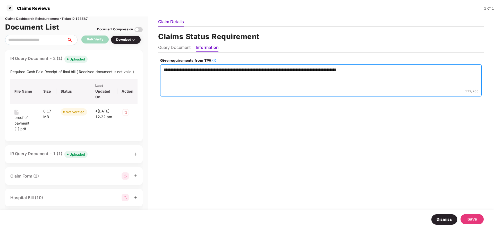
click at [371, 67] on textarea "**********" at bounding box center [321, 80] width 322 height 32
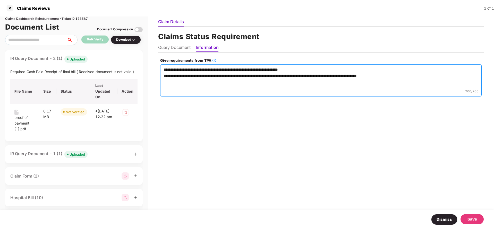
click at [161, 76] on textarea "**********" at bounding box center [321, 80] width 322 height 32
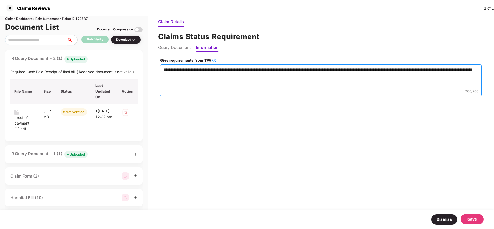
type textarea "**********"
click at [469, 218] on div "Save" at bounding box center [473, 220] width 10 height 6
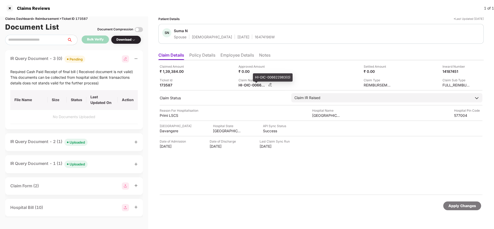
click at [252, 86] on div "HI-OIC-006622983(0)" at bounding box center [253, 85] width 28 height 5
copy div
click at [246, 40] on div "SN Suma N Spouse Female 10 Sept 1995 16474196W" at bounding box center [322, 34] width 326 height 20
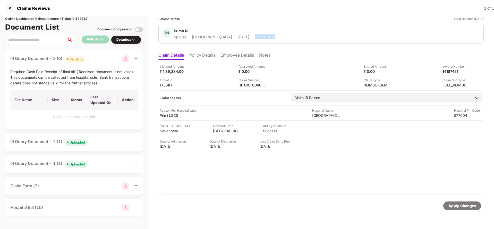
click at [246, 40] on div "SN Suma N Spouse Female 10 Sept 1995 16474196W" at bounding box center [322, 34] width 326 height 20
copy div "16474196W"
click at [467, 206] on div "Apply Changes" at bounding box center [463, 206] width 28 height 6
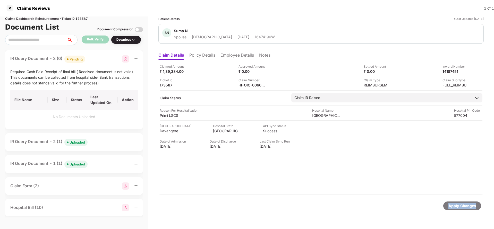
click at [467, 206] on div "Apply Changes" at bounding box center [463, 206] width 28 height 6
click at [459, 206] on div "Apply Changes" at bounding box center [463, 206] width 28 height 6
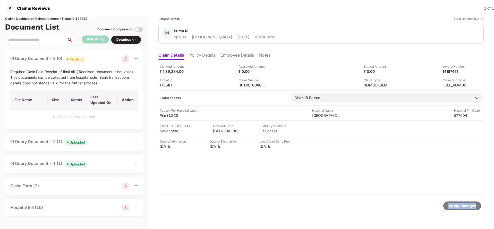
click at [459, 206] on div "Apply Changes" at bounding box center [463, 206] width 28 height 6
click at [76, 18] on div "Claims Dashboard > Reimbursement > Ticket ID 173587" at bounding box center [74, 18] width 138 height 5
click at [84, 16] on div "Claims Dashboard > Reimbursement > Ticket ID 173587" at bounding box center [74, 18] width 138 height 5
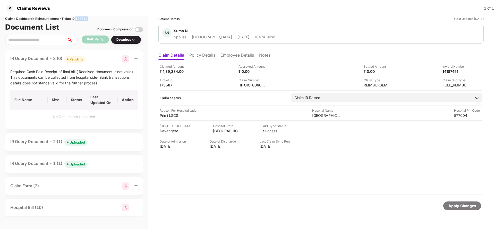
copy div "173587"
click at [467, 208] on div "Apply Changes" at bounding box center [463, 206] width 28 height 6
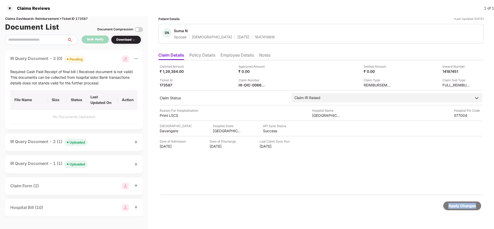
click at [467, 208] on div "Apply Changes" at bounding box center [463, 206] width 28 height 6
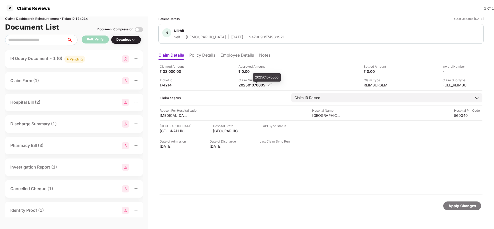
click at [248, 86] on div "202501070005" at bounding box center [253, 85] width 28 height 5
copy div "202501070005"
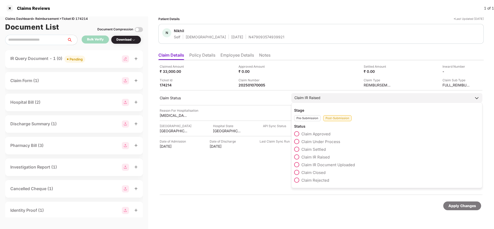
click at [313, 165] on span "Claim IR Document Uploaded" at bounding box center [329, 165] width 54 height 5
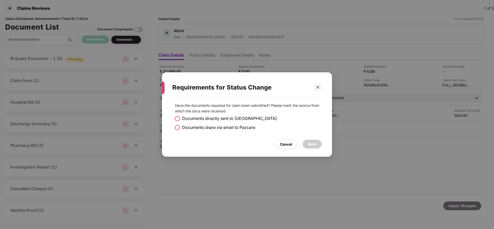
click at [196, 120] on span "Documents directly sent to [GEOGRAPHIC_DATA]" at bounding box center [229, 118] width 95 height 6
click at [318, 146] on div "Save" at bounding box center [312, 144] width 19 height 9
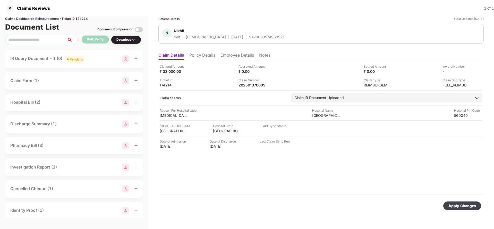
click at [452, 202] on div "Apply Changes" at bounding box center [463, 206] width 38 height 9
click at [87, 60] on div "IR Query Document - 1 (0)" at bounding box center [74, 58] width 128 height 6
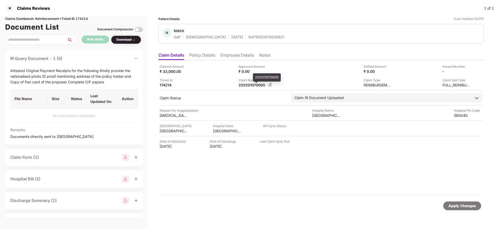
click at [253, 87] on div "202501070005" at bounding box center [253, 85] width 28 height 5
copy div "202501070005"
click at [452, 202] on div "Apply Changes" at bounding box center [463, 206] width 38 height 9
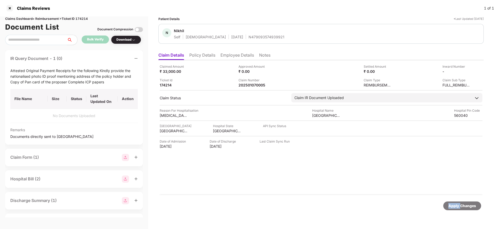
click at [452, 202] on div "Apply Changes" at bounding box center [463, 206] width 38 height 9
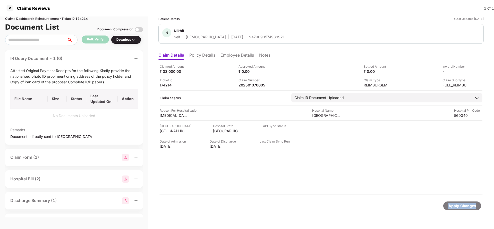
click at [452, 202] on div "Apply Changes" at bounding box center [463, 206] width 38 height 9
click at [84, 17] on div "Claims Dashboard > Reimbursement > Ticket ID 174214" at bounding box center [74, 18] width 138 height 5
copy div "174214"
click at [467, 208] on div "Apply Changes" at bounding box center [463, 206] width 28 height 6
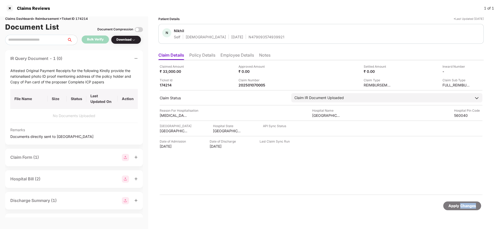
click at [467, 208] on div "Apply Changes" at bounding box center [463, 206] width 28 height 6
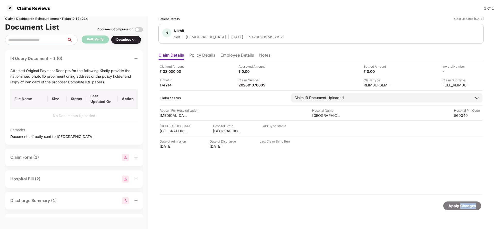
click at [467, 208] on div "Apply Changes" at bounding box center [463, 206] width 28 height 6
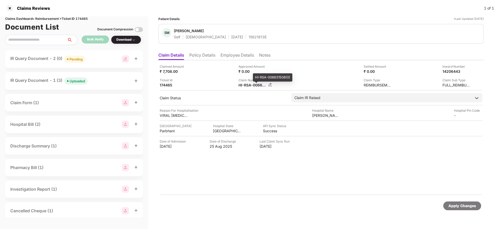
click at [256, 87] on div "HI-RSA-006631508(0)" at bounding box center [253, 85] width 28 height 5
copy div
click at [76, 59] on div "Pending" at bounding box center [76, 59] width 13 height 5
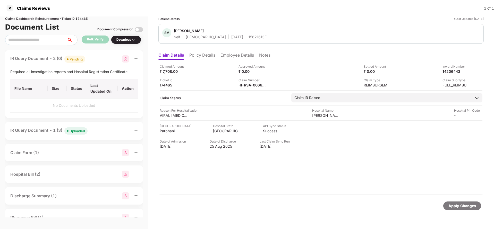
click at [461, 209] on div "Apply Changes" at bounding box center [463, 206] width 38 height 9
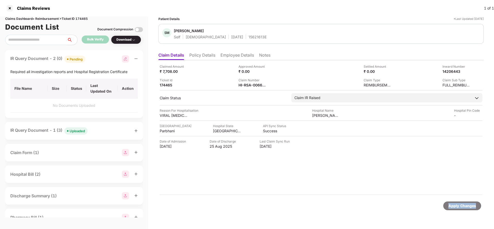
click at [461, 209] on div "Apply Changes" at bounding box center [463, 206] width 38 height 9
click at [86, 20] on div "Claims Dashboard > Reimbursement > Ticket ID 174465" at bounding box center [74, 18] width 138 height 5
copy div "174465"
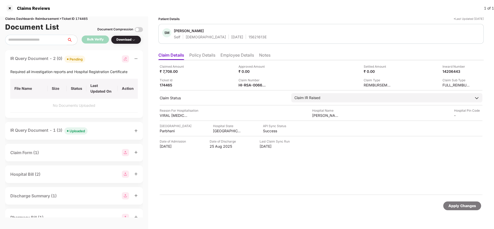
click at [458, 209] on div "Apply Changes" at bounding box center [463, 206] width 38 height 9
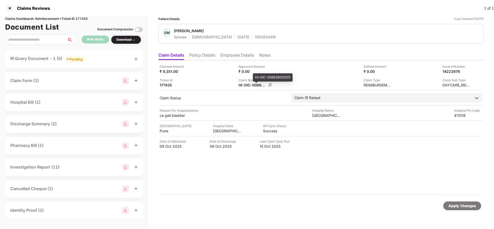
click at [249, 84] on div "HI-OIC-006638320(0)" at bounding box center [253, 85] width 28 height 5
copy div
click at [78, 59] on div "Pending" at bounding box center [76, 59] width 13 height 5
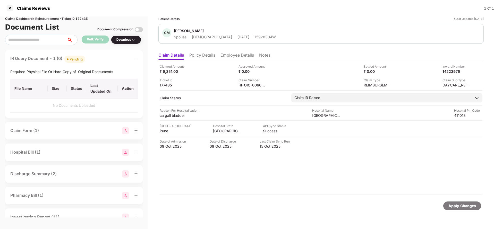
click at [468, 209] on div "Apply Changes" at bounding box center [463, 206] width 38 height 9
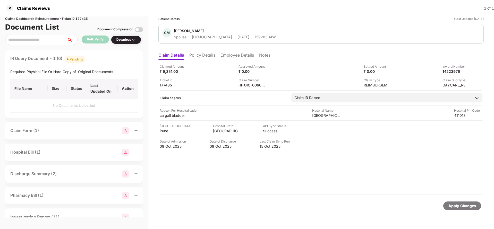
click at [83, 20] on div "Claims Dashboard > Reimbursement > Ticket ID 177435" at bounding box center [74, 18] width 138 height 5
copy div "177435"
click at [481, 208] on div "Apply Changes" at bounding box center [463, 206] width 38 height 9
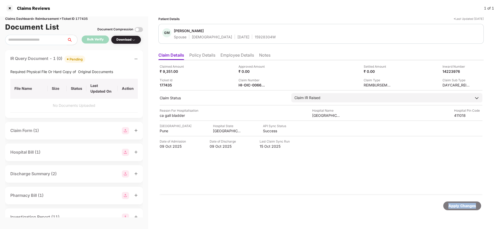
click at [481, 208] on div "Apply Changes" at bounding box center [463, 206] width 38 height 9
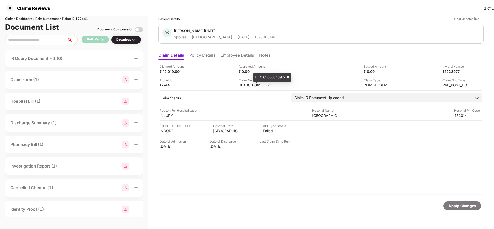
click at [250, 85] on div "HI-OIC-006546977(1)" at bounding box center [253, 85] width 28 height 5
copy div
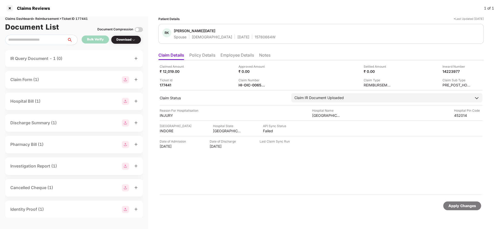
click at [255, 36] on div "15780664W" at bounding box center [265, 37] width 21 height 5
copy div "15780664W"
click at [449, 72] on div "14223977" at bounding box center [451, 71] width 28 height 5
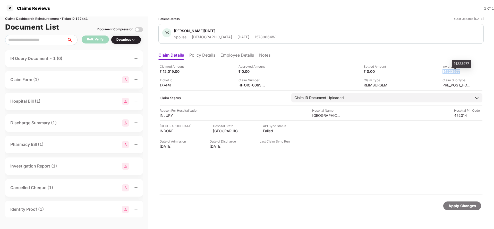
copy div "14223977"
click at [251, 83] on div "HI-OIC-006546977(1)" at bounding box center [253, 85] width 28 height 5
copy div
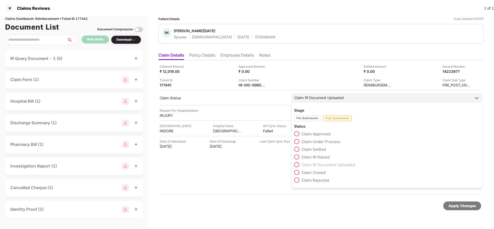
click at [349, 97] on div "Claim IR Document Uploaded" at bounding box center [387, 97] width 191 height 9
click at [319, 143] on span "Claim Under Process" at bounding box center [321, 141] width 39 height 5
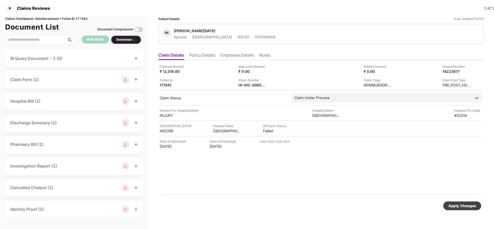
click at [461, 208] on div "Apply Changes" at bounding box center [463, 206] width 28 height 6
click at [464, 206] on div "Apply Changes" at bounding box center [463, 206] width 28 height 6
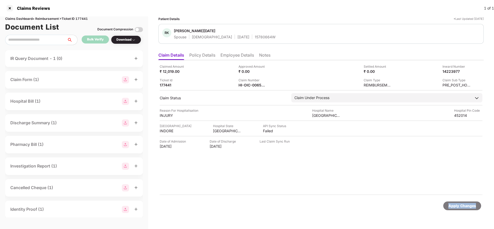
click at [464, 206] on div "Apply Changes" at bounding box center [463, 206] width 28 height 6
click at [82, 16] on div "Claims Reviews 1 of 1" at bounding box center [247, 8] width 494 height 16
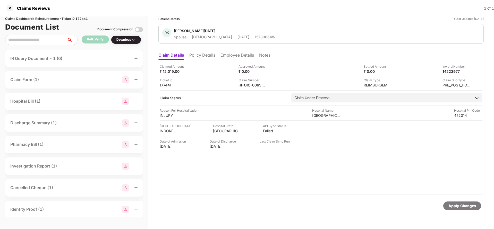
click at [82, 16] on div "Claims Reviews 1 of 1" at bounding box center [247, 8] width 494 height 16
click at [83, 16] on div "Claims Dashboard > Reimbursement > Ticket ID 177441" at bounding box center [74, 18] width 138 height 5
copy div "177441"
click at [459, 209] on div "Apply Changes" at bounding box center [463, 206] width 38 height 9
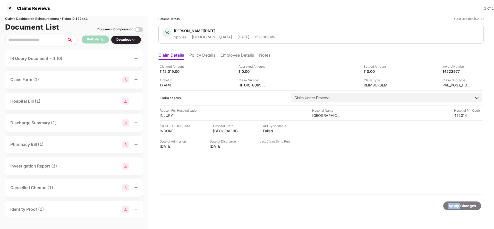
click at [459, 209] on div "Apply Changes" at bounding box center [463, 206] width 38 height 9
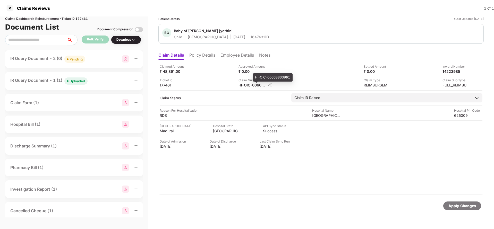
click at [248, 86] on div "HI-OIC-006638339(0)" at bounding box center [253, 85] width 28 height 5
copy div
click at [71, 60] on div "Pending" at bounding box center [76, 59] width 13 height 5
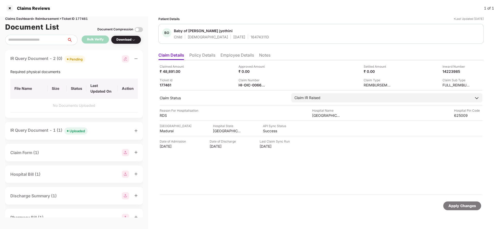
click at [463, 205] on div "Apply Changes" at bounding box center [463, 206] width 28 height 6
click at [468, 208] on div "Apply Changes" at bounding box center [463, 206] width 28 height 6
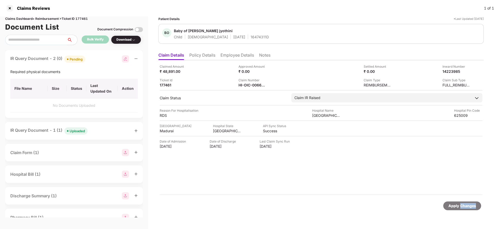
click at [468, 208] on div "Apply Changes" at bounding box center [463, 206] width 28 height 6
click at [80, 19] on div "Claims Dashboard > Reimbursement > Ticket ID 177461" at bounding box center [74, 18] width 138 height 5
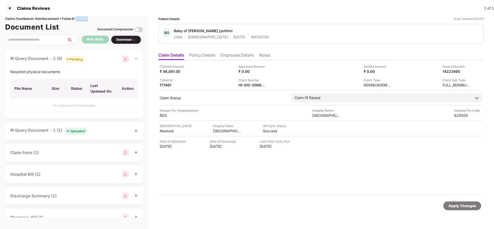
copy div "177461"
click at [464, 208] on div "Apply Changes" at bounding box center [463, 206] width 28 height 6
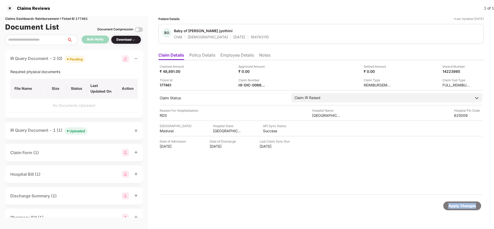
click at [464, 208] on div "Apply Changes" at bounding box center [463, 206] width 28 height 6
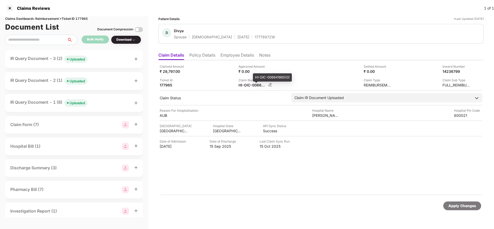
click at [257, 86] on div "HI-OIC-006641865(0)" at bounding box center [253, 85] width 28 height 5
copy div
click at [79, 57] on div "Uploaded" at bounding box center [77, 59] width 15 height 5
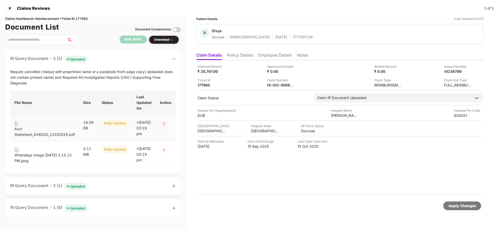
click at [41, 136] on div "Acct Statement_XX6020_13102025.pdf" at bounding box center [44, 131] width 61 height 11
click at [29, 162] on div "WhatsApp Image 2025-10-13 at 3.15.13 PM.jpeg" at bounding box center [44, 158] width 61 height 11
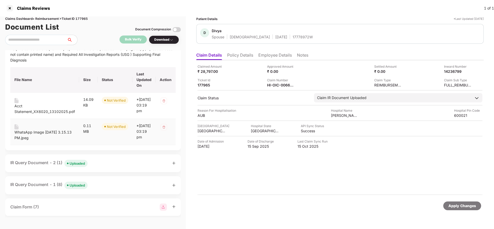
scroll to position [39, 0]
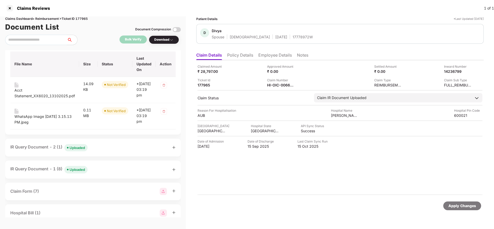
click at [72, 151] on div "Uploaded" at bounding box center [77, 147] width 15 height 5
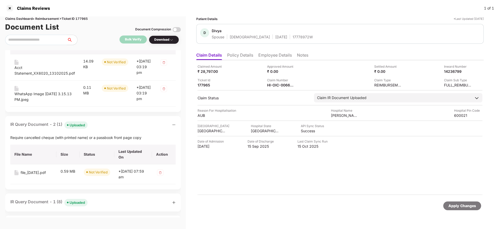
scroll to position [77, 0]
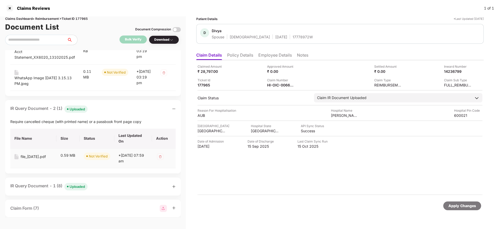
click at [37, 160] on div "file_22Aug22.pdf" at bounding box center [33, 157] width 25 height 6
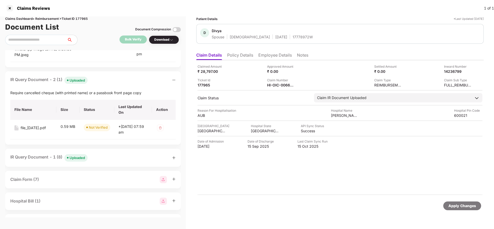
scroll to position [155, 0]
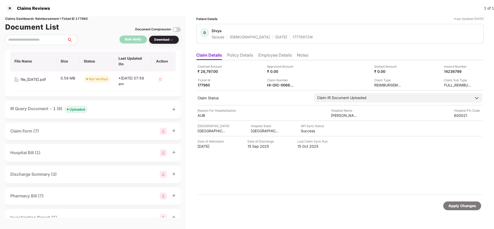
click at [80, 112] on div "Uploaded" at bounding box center [77, 109] width 15 height 5
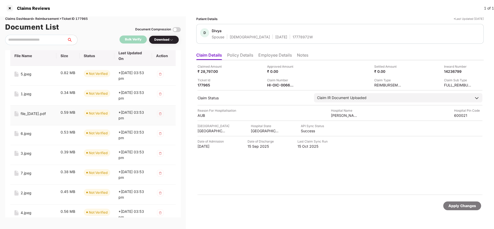
scroll to position [232, 0]
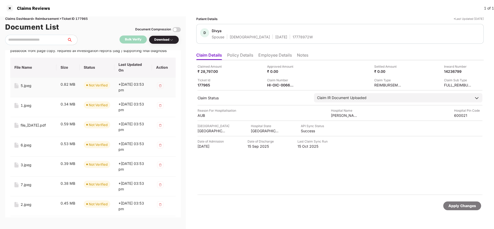
click at [22, 89] on div "5.jpeg" at bounding box center [26, 86] width 11 height 6
click at [26, 109] on div "1.jpeg" at bounding box center [26, 106] width 11 height 6
click at [28, 128] on div "file_22Aug22.pdf" at bounding box center [33, 126] width 25 height 6
click at [26, 148] on div "6.jpeg" at bounding box center [26, 146] width 11 height 6
drag, startPoint x: 24, startPoint y: 173, endPoint x: 27, endPoint y: 176, distance: 3.8
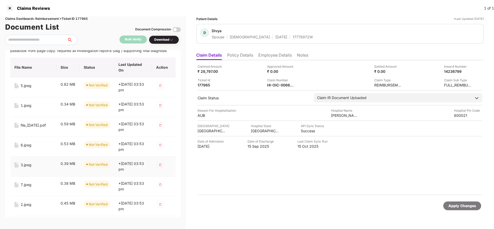
click at [24, 168] on div "3.jpeg" at bounding box center [26, 165] width 11 height 6
click at [24, 188] on div "7.jpeg" at bounding box center [26, 185] width 11 height 6
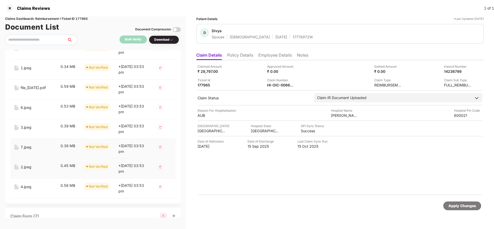
scroll to position [271, 0]
click at [22, 169] on div "2.jpeg" at bounding box center [26, 166] width 11 height 6
click at [23, 189] on div "4.jpeg" at bounding box center [26, 186] width 11 height 6
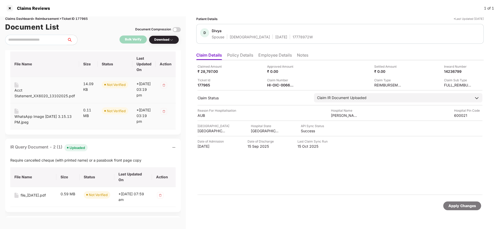
scroll to position [77, 0]
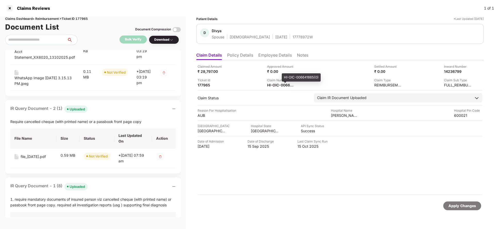
click at [285, 82] on span at bounding box center [285, 82] width 3 height 1
click at [283, 86] on div "HI-OIC-006641865(0)" at bounding box center [281, 85] width 28 height 5
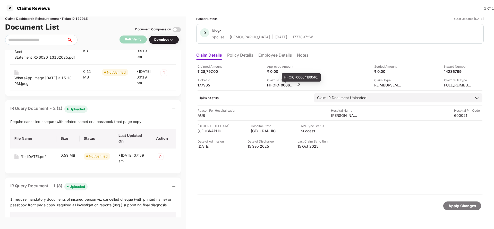
click at [283, 86] on div "HI-OIC-006641865(0)" at bounding box center [281, 85] width 28 height 5
copy div
click at [293, 36] on div "17778972W" at bounding box center [303, 37] width 20 height 5
copy div "17778972W"
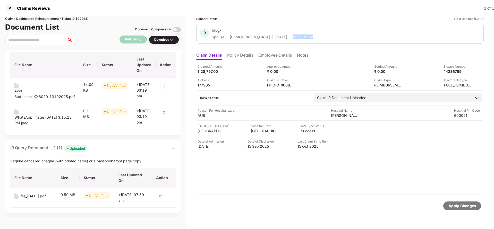
scroll to position [0, 0]
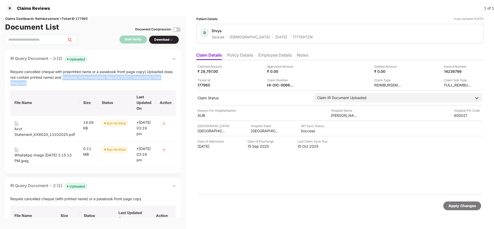
drag, startPoint x: 62, startPoint y: 78, endPoint x: 73, endPoint y: 84, distance: 12.0
click at [73, 84] on div "Require cancelled cheque with preprinted name or a passbook front page copy( Up…" at bounding box center [92, 77] width 165 height 17
copy div "Required All Investigation Reports (USG ) Supporting Final Diagnosis"
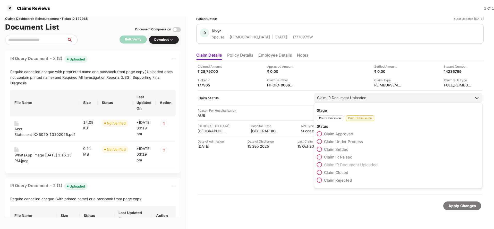
click at [327, 160] on div "Claim IR Raised" at bounding box center [398, 159] width 163 height 8
click at [329, 155] on span "Claim IR Raised" at bounding box center [338, 157] width 28 height 5
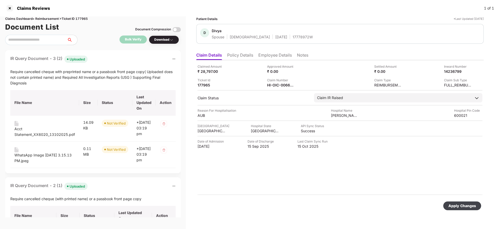
click at [462, 208] on div "Apply Changes" at bounding box center [463, 206] width 28 height 6
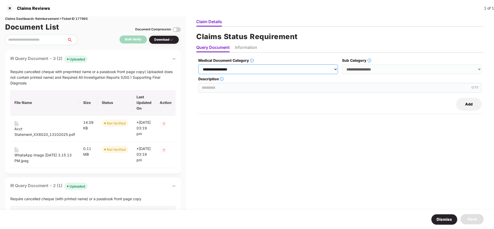
click at [237, 73] on select "**********" at bounding box center [268, 69] width 140 height 10
select select "**********"
click at [199, 64] on select "**********" at bounding box center [268, 69] width 140 height 10
click at [369, 70] on select "**********" at bounding box center [412, 69] width 140 height 10
select select "******"
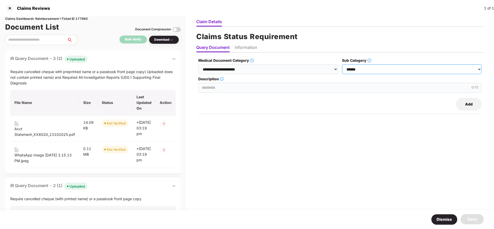
click at [343, 64] on select "**********" at bounding box center [412, 69] width 140 height 10
click at [230, 80] on label "Description" at bounding box center [340, 79] width 284 height 6
click at [230, 83] on input "Description" at bounding box center [340, 88] width 284 height 10
click at [228, 86] on input "Description" at bounding box center [340, 88] width 284 height 10
paste input "**********"
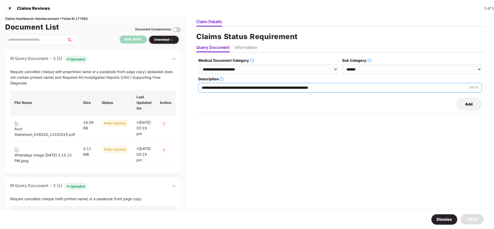
click at [236, 88] on input "**********" at bounding box center [340, 88] width 284 height 10
type input "**********"
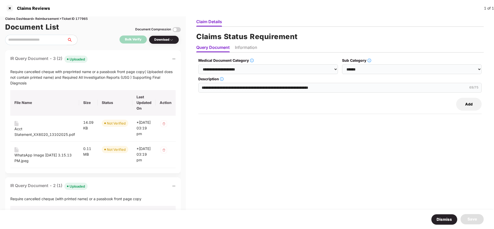
click at [243, 48] on li "Information" at bounding box center [246, 48] width 22 height 7
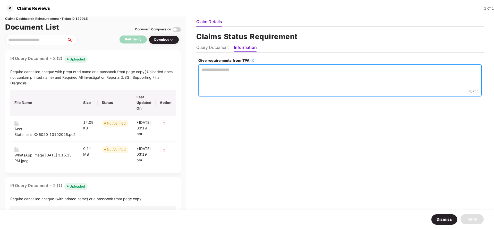
click at [236, 82] on textarea "Give requirements from TPA" at bounding box center [340, 80] width 284 height 32
paste textarea "**********"
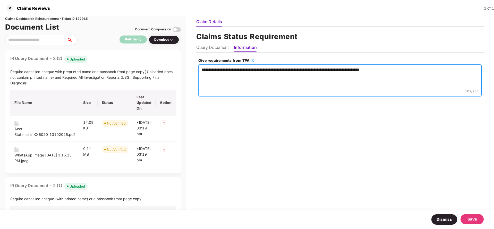
type textarea "**********"
click at [469, 215] on div "Save" at bounding box center [472, 219] width 23 height 10
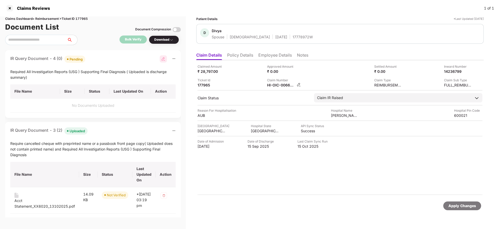
click at [278, 87] on div "HI-OIC-006641865(0)" at bounding box center [281, 85] width 28 height 5
copy div
click at [276, 39] on div "D Divya Spouse Female 21 Dec 1991 17778972W" at bounding box center [340, 34] width 288 height 20
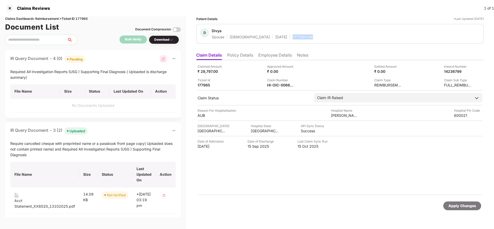
click at [276, 39] on div "D Divya Spouse Female 21 Dec 1991 17778972W" at bounding box center [340, 34] width 288 height 20
copy div "17778972W"
click at [31, 73] on div "Required All Investigation Reports (USG ) Supporting Final Diagnosis ( Uploaded…" at bounding box center [92, 74] width 165 height 11
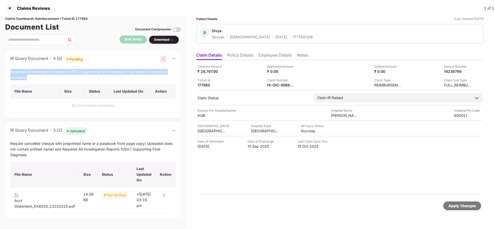
click at [31, 73] on div "Required All Investigation Reports (USG ) Supporting Final Diagnosis ( Uploaded…" at bounding box center [92, 74] width 165 height 11
copy div "Required All Investigation Reports (USG ) Supporting Final Diagnosis ( Uploaded…"
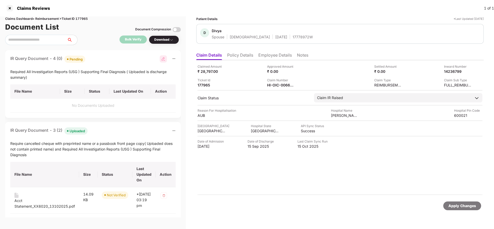
click at [460, 207] on div "Apply Changes" at bounding box center [463, 206] width 28 height 6
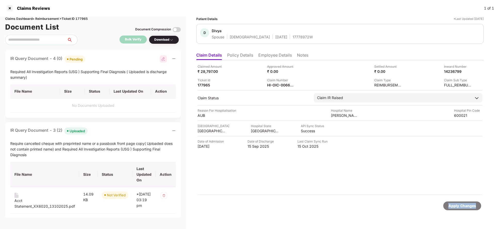
click at [460, 207] on div "Apply Changes" at bounding box center [463, 206] width 28 height 6
click at [81, 17] on div "Claims Dashboard > Reimbursement > Ticket ID 177965" at bounding box center [93, 18] width 176 height 5
copy div "177965"
click at [450, 204] on div "Apply Changes" at bounding box center [463, 206] width 28 height 6
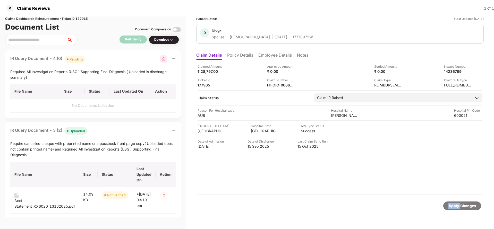
click at [450, 204] on div "Apply Changes" at bounding box center [463, 206] width 28 height 6
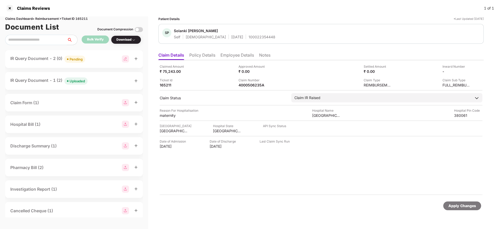
click at [206, 52] on ul "Claim Details Policy Details Employee Details Notes" at bounding box center [322, 55] width 326 height 10
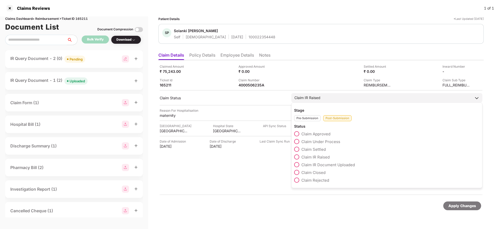
click at [315, 150] on span "Claim Settled" at bounding box center [314, 149] width 24 height 5
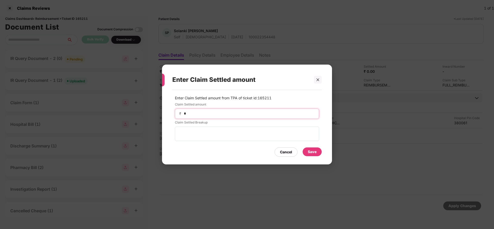
click at [196, 111] on input "*" at bounding box center [249, 113] width 131 height 5
type input "*****"
click at [314, 154] on div "Save" at bounding box center [312, 152] width 9 height 6
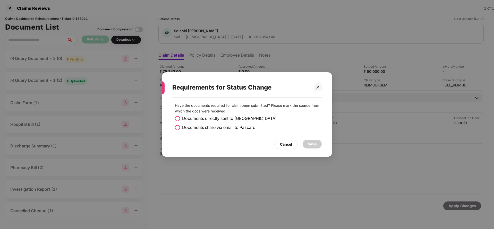
click at [198, 118] on span "Documents directly sent to TPA" at bounding box center [229, 118] width 95 height 6
click at [308, 145] on div "Save" at bounding box center [312, 145] width 9 height 6
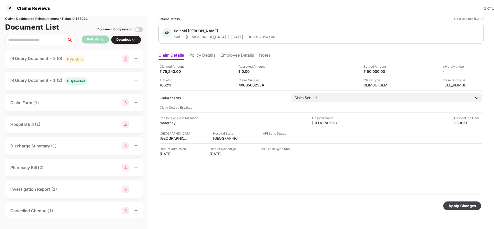
click at [454, 203] on div "Apply Changes" at bounding box center [463, 206] width 28 height 6
click at [455, 204] on div "Apply Changes" at bounding box center [463, 206] width 28 height 6
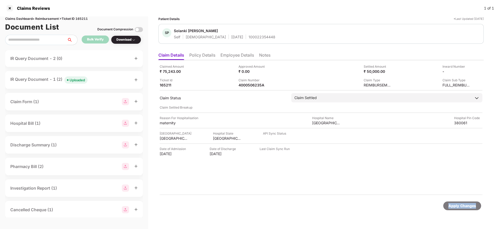
click at [455, 204] on div "Apply Changes" at bounding box center [463, 206] width 28 height 6
click at [253, 85] on div "4000506235A" at bounding box center [253, 85] width 28 height 5
copy div "4000506235A"
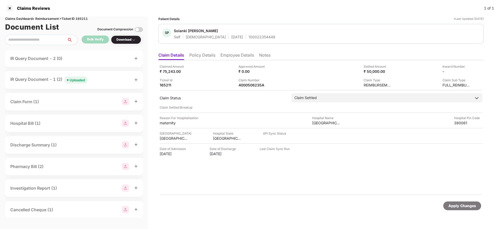
click at [466, 207] on div "Apply Changes" at bounding box center [463, 206] width 28 height 6
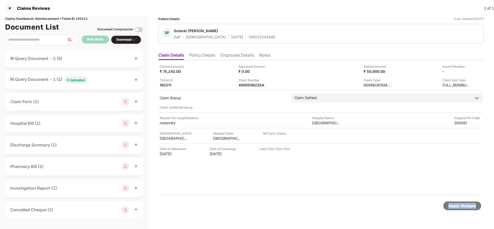
click at [466, 207] on div "Apply Changes" at bounding box center [463, 206] width 28 height 6
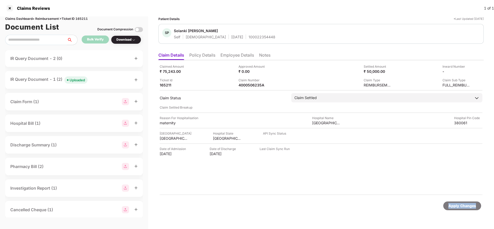
click at [466, 207] on div "Apply Changes" at bounding box center [463, 206] width 28 height 6
click at [84, 19] on div "Claims Dashboard > Reimbursement > Ticket ID 165211" at bounding box center [74, 18] width 138 height 5
copy div "165211"
click at [451, 205] on div "Apply Changes" at bounding box center [463, 206] width 28 height 6
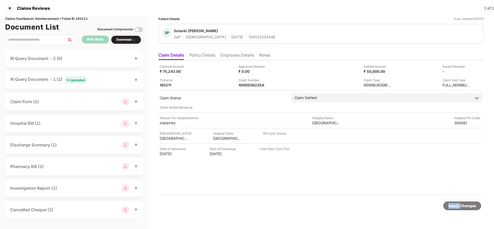
click at [451, 205] on div "Apply Changes" at bounding box center [463, 206] width 28 height 6
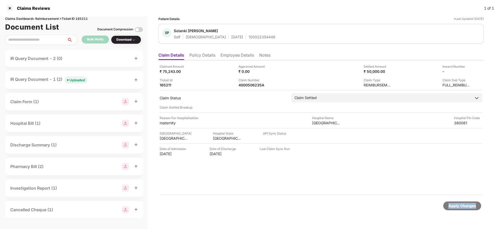
click at [451, 205] on div "Apply Changes" at bounding box center [463, 206] width 28 height 6
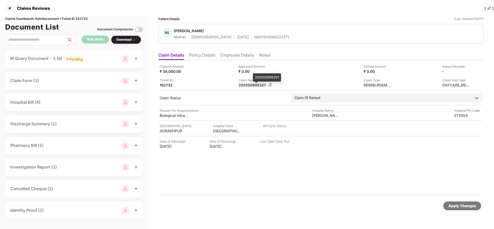
click at [256, 85] on div "202500895321" at bounding box center [253, 85] width 28 height 5
copy div "202500895321"
click at [73, 57] on div "Pending" at bounding box center [76, 59] width 13 height 5
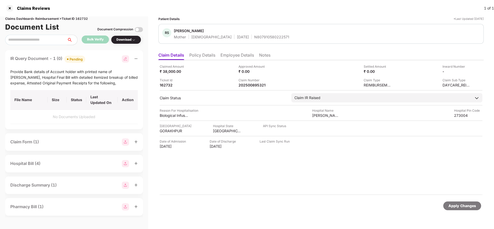
click at [207, 54] on li "Policy Details" at bounding box center [202, 56] width 26 height 7
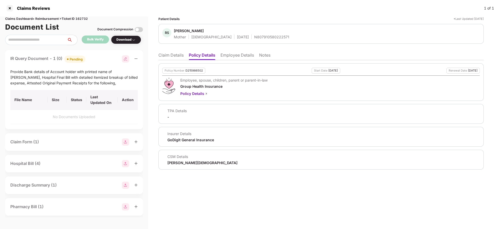
click at [239, 53] on li "Employee Details" at bounding box center [238, 56] width 34 height 7
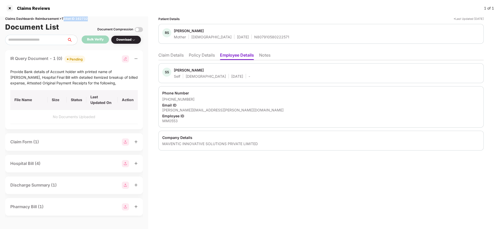
drag, startPoint x: 64, startPoint y: 18, endPoint x: 95, endPoint y: 18, distance: 31.5
click at [95, 18] on div "Claims Dashboard > Reimbursement > Ticket ID 162732" at bounding box center [74, 18] width 138 height 5
copy div "Ticket ID 162732"
click at [168, 56] on li "Claim Details" at bounding box center [171, 56] width 25 height 7
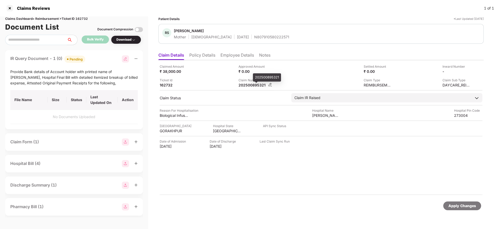
click at [251, 84] on div "202500895321" at bounding box center [253, 85] width 28 height 5
click at [239, 57] on li "Employee Details" at bounding box center [238, 56] width 34 height 7
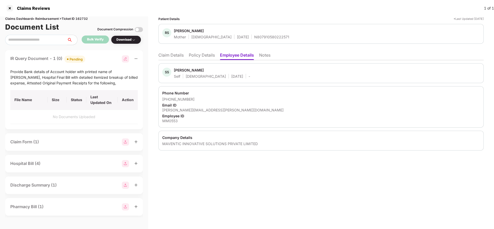
click at [190, 110] on div "[PERSON_NAME][EMAIL_ADDRESS][PERSON_NAME][DOMAIN_NAME]" at bounding box center [321, 110] width 318 height 5
copy div "[PERSON_NAME][EMAIL_ADDRESS][PERSON_NAME][DOMAIN_NAME]"
click at [166, 54] on li "Claim Details" at bounding box center [171, 56] width 25 height 7
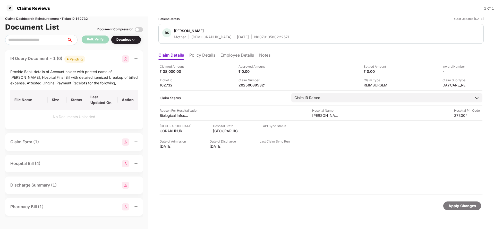
click at [448, 206] on div "Apply Changes" at bounding box center [463, 206] width 38 height 9
click at [86, 19] on div "Claims Dashboard > Reimbursement > Ticket ID 162732" at bounding box center [74, 18] width 138 height 5
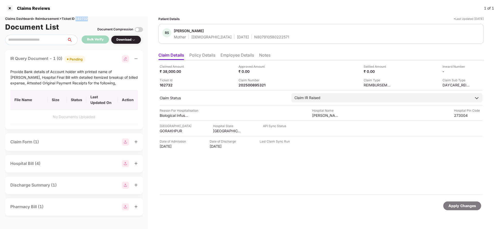
click at [86, 19] on div "Claims Dashboard > Reimbursement > Ticket ID 162732" at bounding box center [74, 18] width 138 height 5
copy div "162732"
click at [448, 205] on div "Apply Changes" at bounding box center [463, 206] width 38 height 9
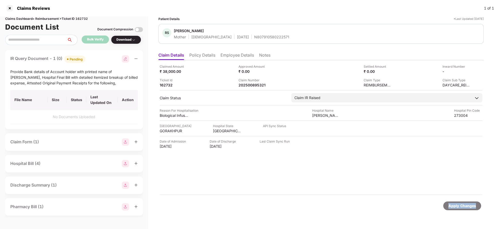
click at [448, 205] on div "Apply Changes" at bounding box center [463, 206] width 38 height 9
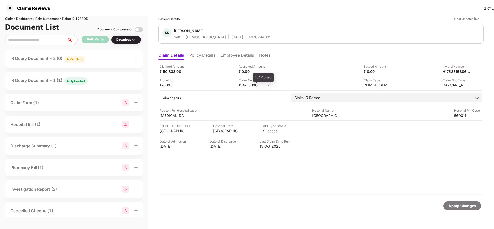
click at [245, 86] on div "134713098" at bounding box center [253, 85] width 28 height 5
copy div "134713098"
click at [251, 87] on div "134713098" at bounding box center [253, 85] width 28 height 5
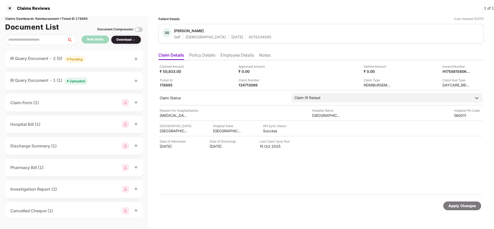
click at [83, 60] on div "Pending" at bounding box center [76, 59] width 13 height 5
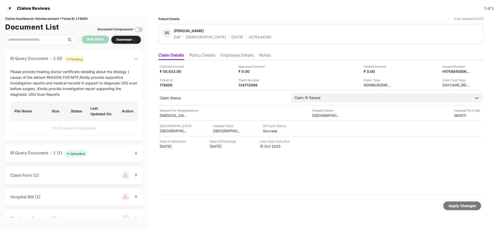
click at [461, 202] on div "Apply Changes" at bounding box center [463, 206] width 38 height 9
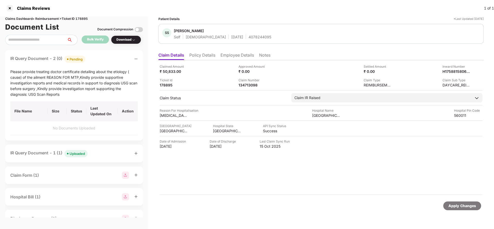
click at [81, 17] on div "Claims Dashboard > Reimbursement > Ticket ID 178895" at bounding box center [74, 18] width 138 height 5
copy div "178895"
click at [461, 208] on div "Apply Changes" at bounding box center [463, 206] width 28 height 6
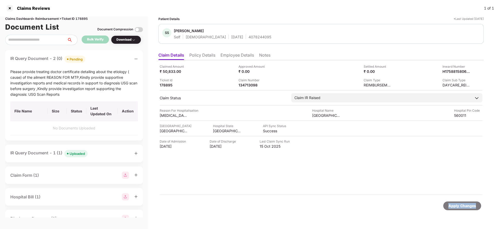
click at [461, 208] on div "Apply Changes" at bounding box center [463, 206] width 28 height 6
click at [462, 208] on div "Apply Changes" at bounding box center [463, 206] width 28 height 6
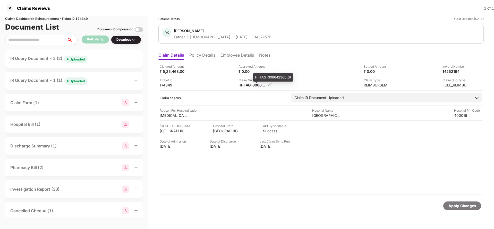
click at [250, 86] on div "HI-TAG-006642300(0)" at bounding box center [253, 85] width 28 height 5
copy div
click at [68, 58] on span "Uploaded" at bounding box center [75, 59] width 23 height 7
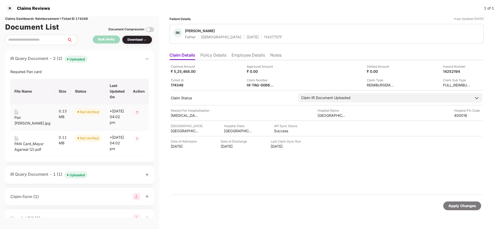
click at [23, 126] on div "Pan card_Rajendra kumar agarwal.jpg" at bounding box center [32, 120] width 36 height 11
click at [23, 153] on div "PAN Card_Mayur Agarwal (2).pdf" at bounding box center [32, 146] width 36 height 11
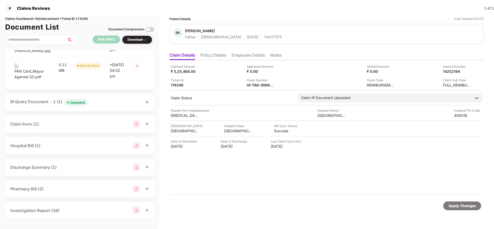
scroll to position [77, 0]
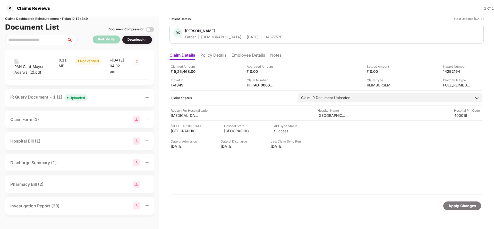
click at [76, 102] on span "Uploaded" at bounding box center [75, 97] width 23 height 7
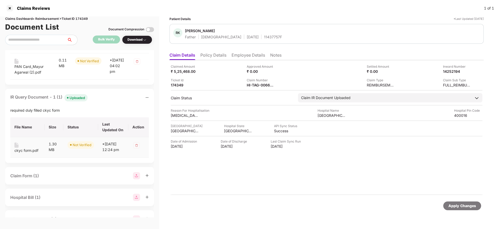
click at [18, 154] on div "ckyc form.pdf" at bounding box center [26, 151] width 24 height 6
click at [252, 84] on div "HI-TAG-006642300(0)" at bounding box center [261, 85] width 28 height 5
copy div
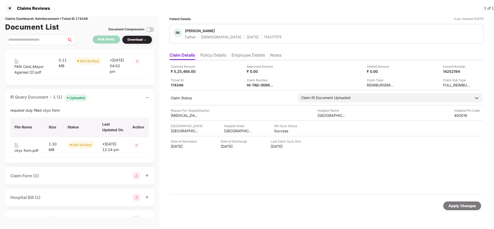
click at [264, 39] on div "11437757F" at bounding box center [273, 37] width 18 height 5
copy div "11437757F"
click at [249, 84] on div "HI-TAG-006642300(0)" at bounding box center [261, 85] width 28 height 5
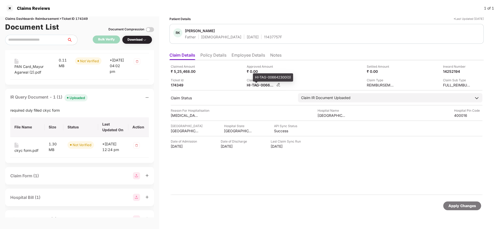
click at [249, 84] on div "HI-TAG-006642300(0)" at bounding box center [261, 85] width 28 height 5
copy div
click at [264, 37] on div "11437757F" at bounding box center [273, 37] width 18 height 5
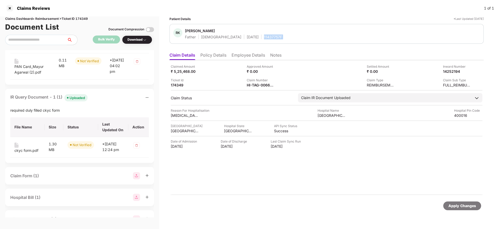
copy div "11437757F"
click at [459, 204] on div "Apply Changes" at bounding box center [463, 206] width 28 height 6
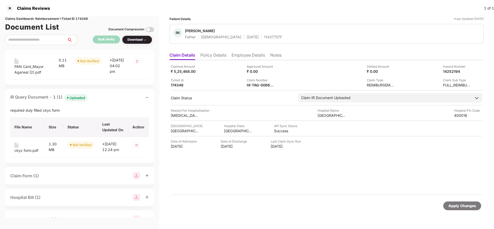
click at [87, 20] on div "Claims Dashboard > Reimbursement > Ticket ID 174349" at bounding box center [79, 18] width 149 height 5
copy div "174349"
click at [459, 203] on div "Apply Changes" at bounding box center [463, 206] width 38 height 9
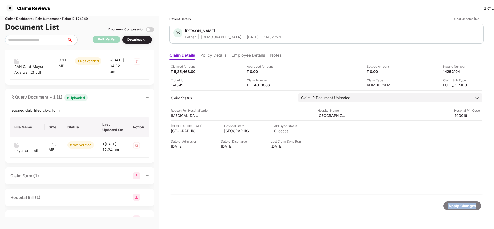
click at [459, 203] on div "Apply Changes" at bounding box center [463, 206] width 38 height 9
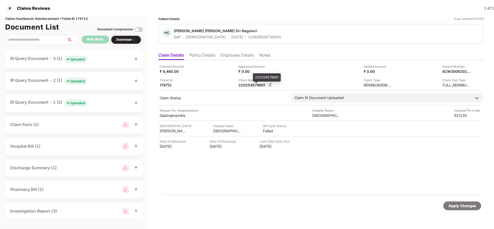
click at [246, 87] on div "220204579661" at bounding box center [253, 85] width 28 height 5
copy div
click at [469, 206] on div "Apply Changes" at bounding box center [463, 206] width 28 height 6
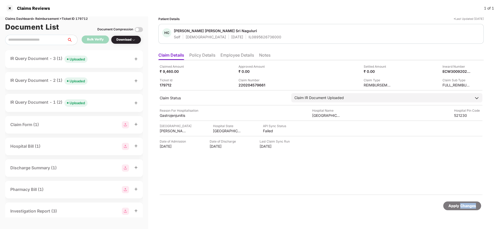
click at [469, 206] on div "Apply Changes" at bounding box center [463, 206] width 28 height 6
click at [77, 62] on span "Uploaded" at bounding box center [75, 59] width 23 height 7
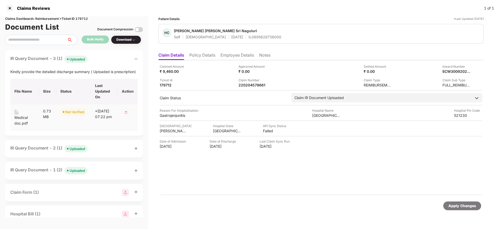
click at [18, 118] on div "Medical doc.pdf" at bounding box center [24, 120] width 20 height 11
click at [45, 72] on div "Kindly provide the detailed discharge summary ( Uploaded is prescription)" at bounding box center [74, 72] width 128 height 6
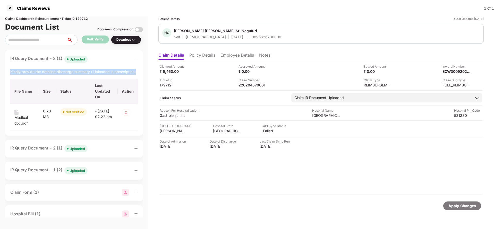
copy div "Kindly provide the detailed discharge summary ( Uploaded is prescription)"
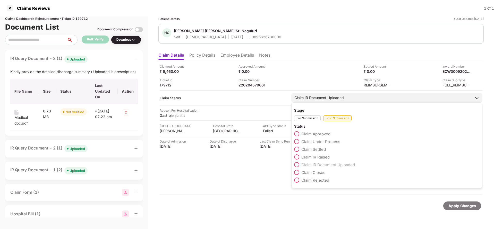
click at [315, 156] on span "Claim IR Raised" at bounding box center [316, 157] width 28 height 5
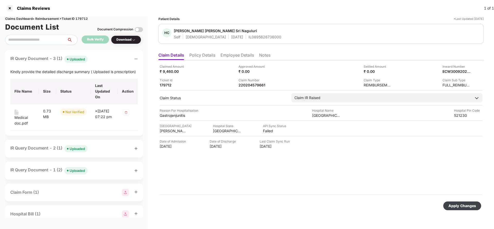
click at [459, 205] on div "Apply Changes" at bounding box center [463, 206] width 28 height 6
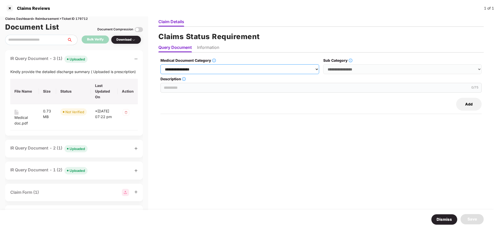
click at [209, 70] on select "**********" at bounding box center [240, 69] width 159 height 10
select select "**********"
click at [161, 64] on select "**********" at bounding box center [240, 69] width 159 height 10
click at [360, 69] on select "**********" at bounding box center [403, 69] width 159 height 10
select select "******"
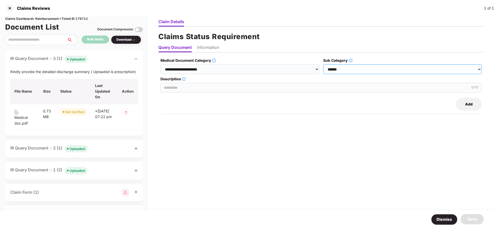
click at [324, 64] on select "**********" at bounding box center [403, 69] width 159 height 10
click at [197, 86] on input "Description" at bounding box center [321, 88] width 321 height 10
paste input "**********"
click at [212, 86] on input "**********" at bounding box center [321, 88] width 321 height 10
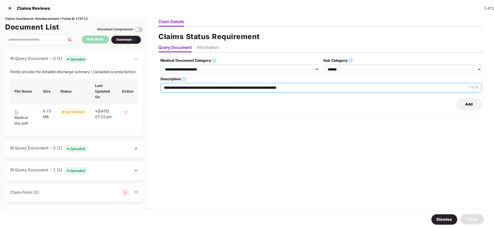
click at [212, 86] on input "**********" at bounding box center [321, 88] width 321 height 10
type input "**********"
click at [209, 49] on li "Information" at bounding box center [208, 48] width 22 height 7
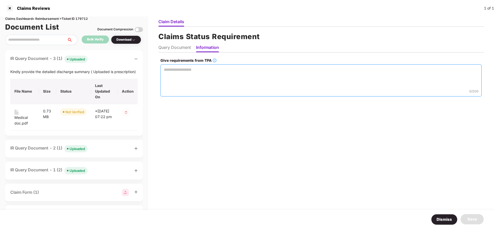
click at [192, 79] on textarea "Give requirements from TPA" at bounding box center [321, 80] width 321 height 32
paste textarea "**********"
type textarea "**********"
click at [467, 214] on div "Save" at bounding box center [472, 219] width 23 height 10
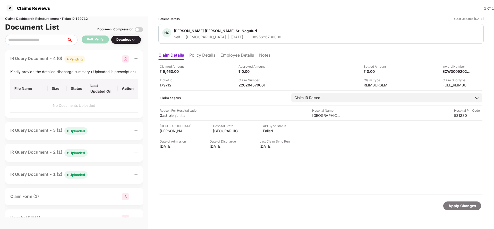
click at [456, 206] on div "Apply Changes" at bounding box center [463, 206] width 28 height 6
click at [86, 19] on div "Claims Dashboard > Reimbursement > Ticket ID 179712" at bounding box center [74, 18] width 138 height 5
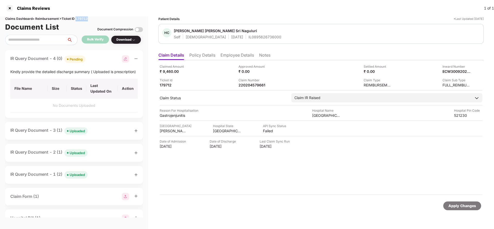
copy div "179712"
click at [467, 206] on div "Apply Changes" at bounding box center [463, 206] width 28 height 6
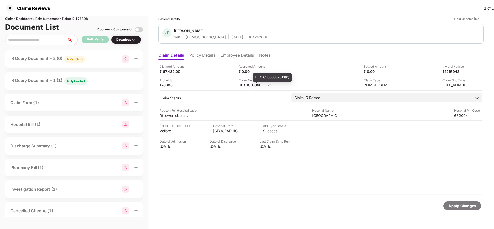
click at [249, 86] on div "HI-OIC-006637813(0)" at bounding box center [253, 85] width 28 height 5
copy div
click at [74, 58] on div "Pending" at bounding box center [76, 59] width 13 height 5
